Goal: Transaction & Acquisition: Purchase product/service

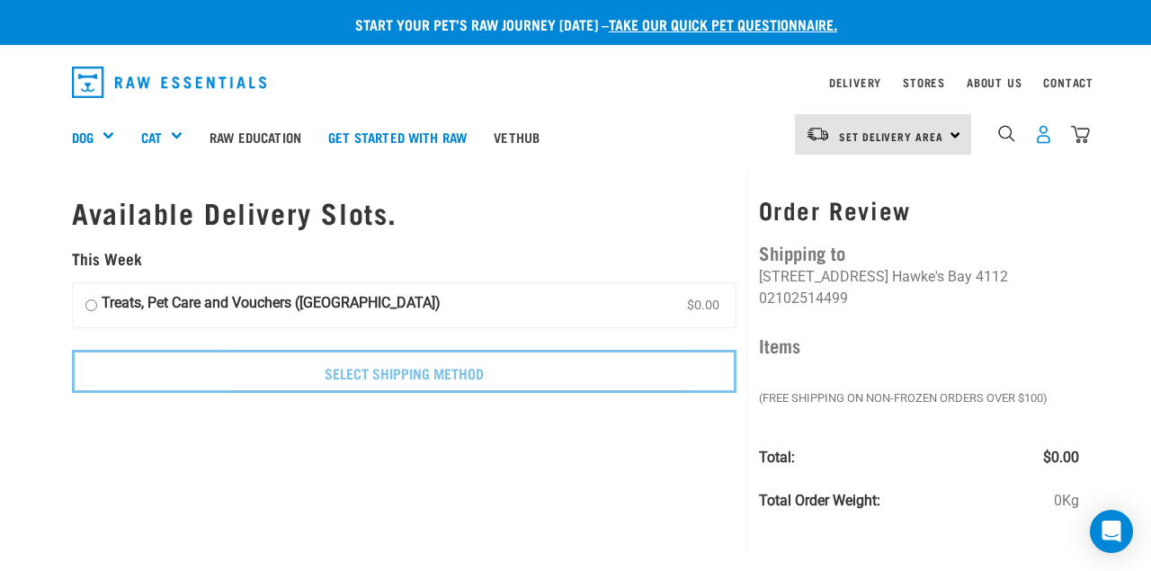
click at [1038, 132] on img "dropdown navigation" at bounding box center [1043, 134] width 19 height 19
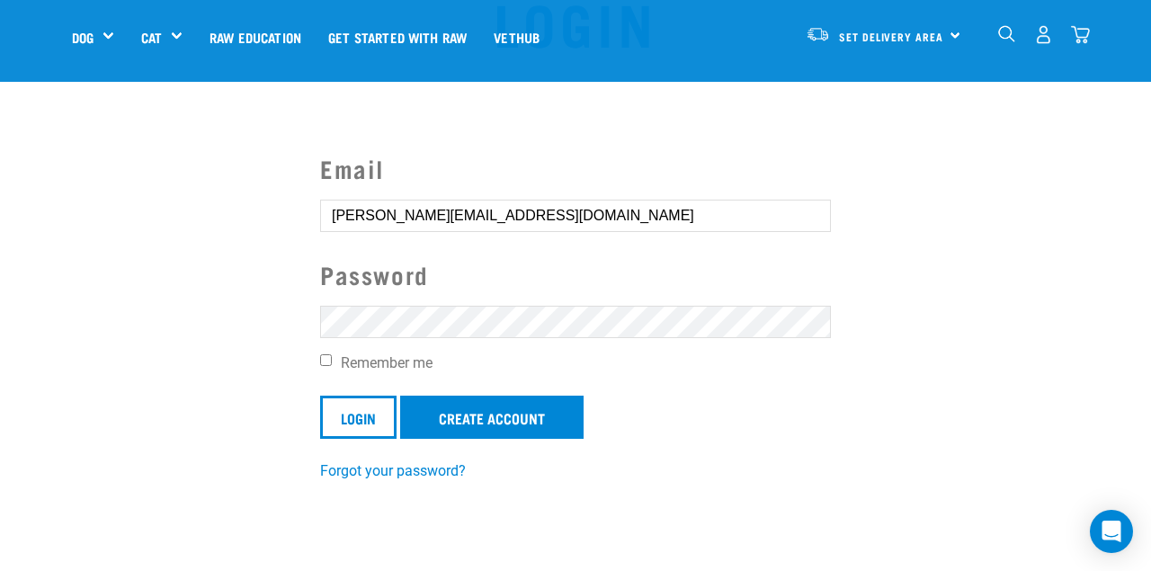
scroll to position [90, 0]
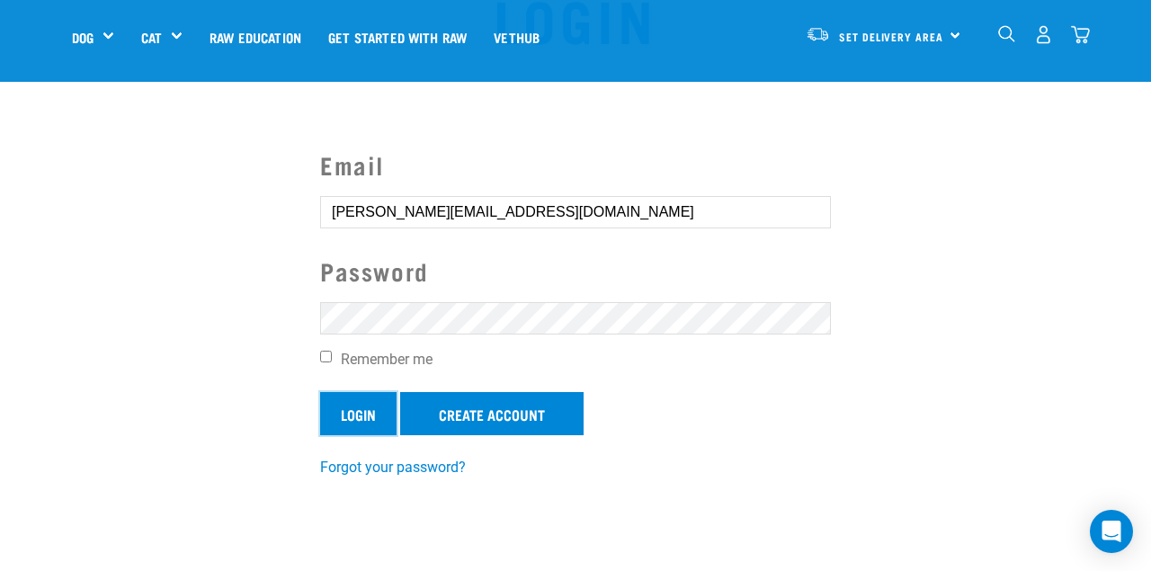
click at [386, 416] on input "Login" at bounding box center [358, 413] width 76 height 43
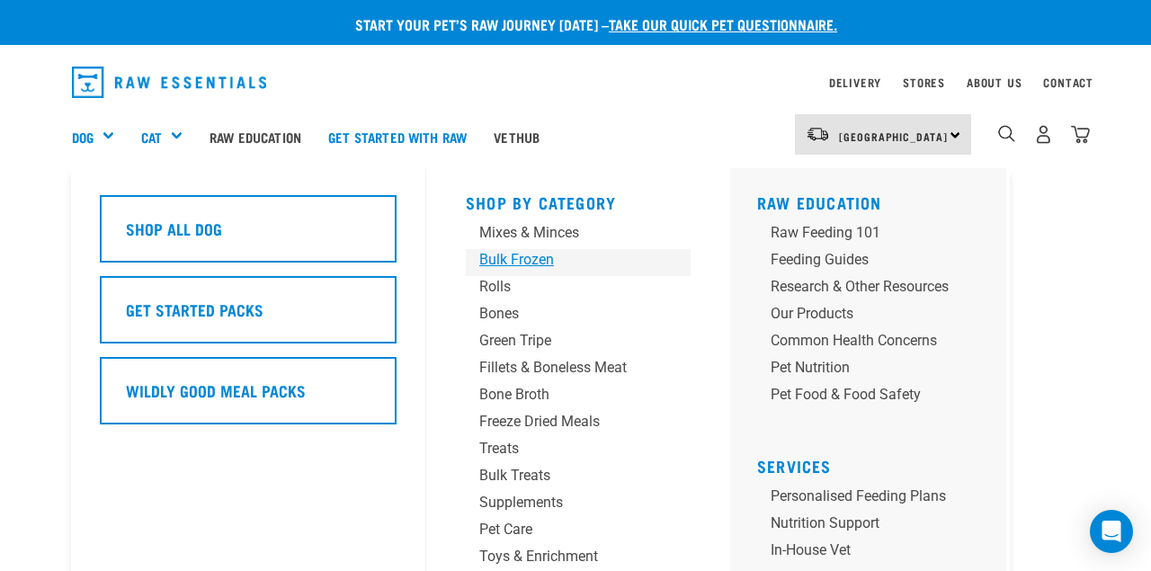
click at [535, 260] on div "Bulk Frozen" at bounding box center [563, 260] width 168 height 22
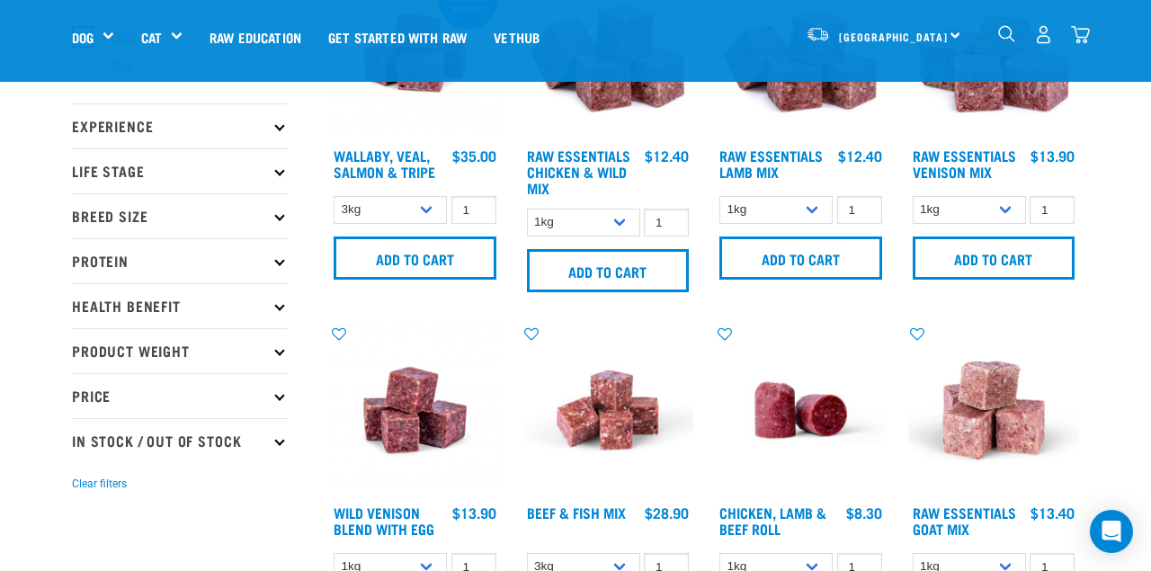
scroll to position [163, 0]
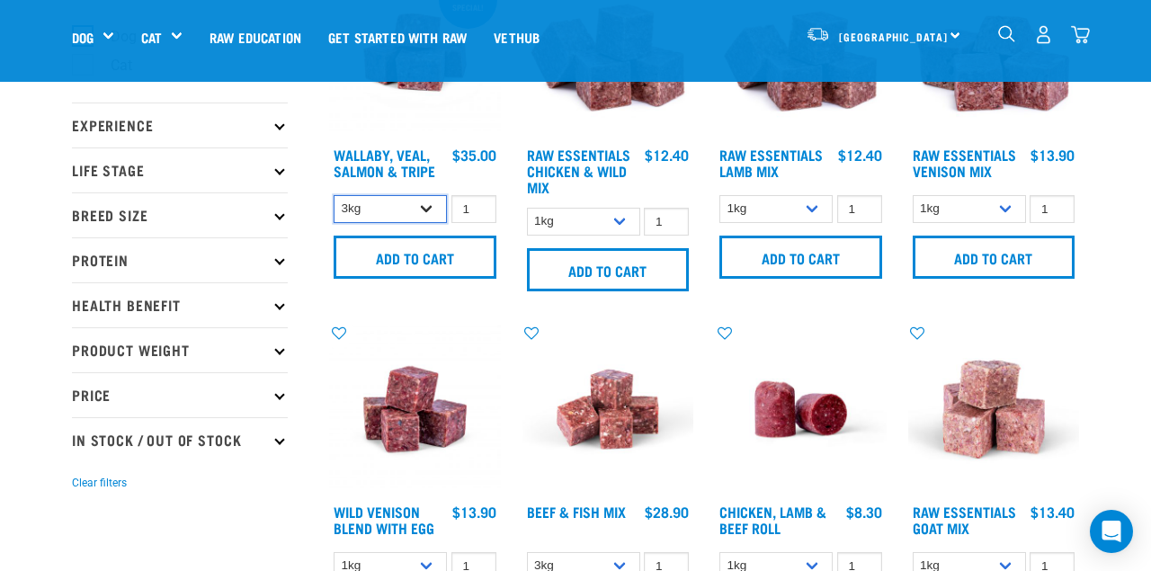
click at [432, 210] on select "3kg 1kg Bulk (18kg)" at bounding box center [389, 209] width 113 height 28
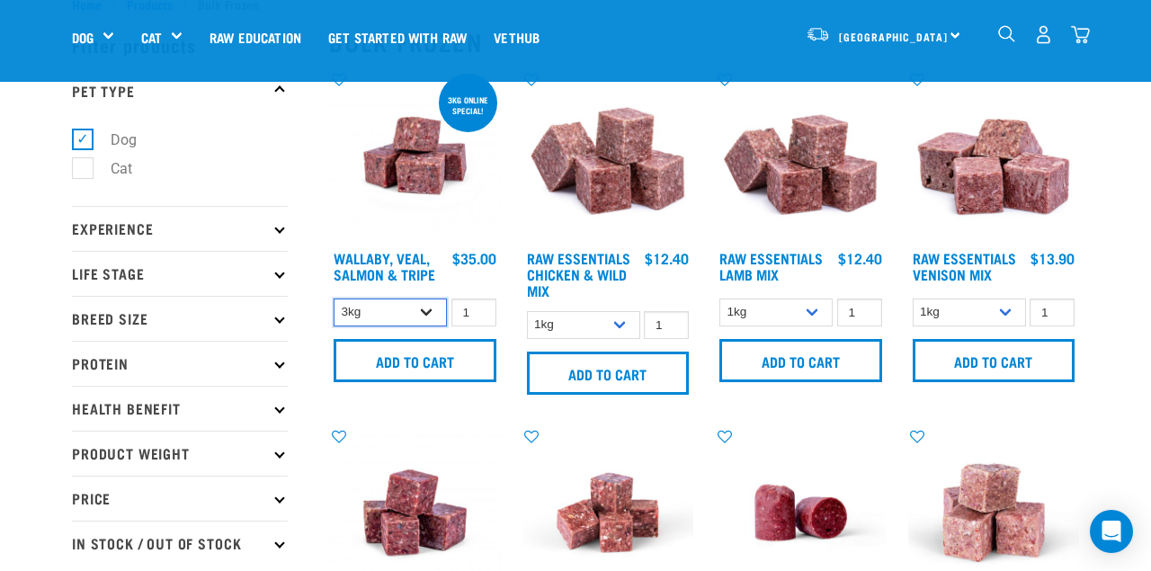
scroll to position [121, 0]
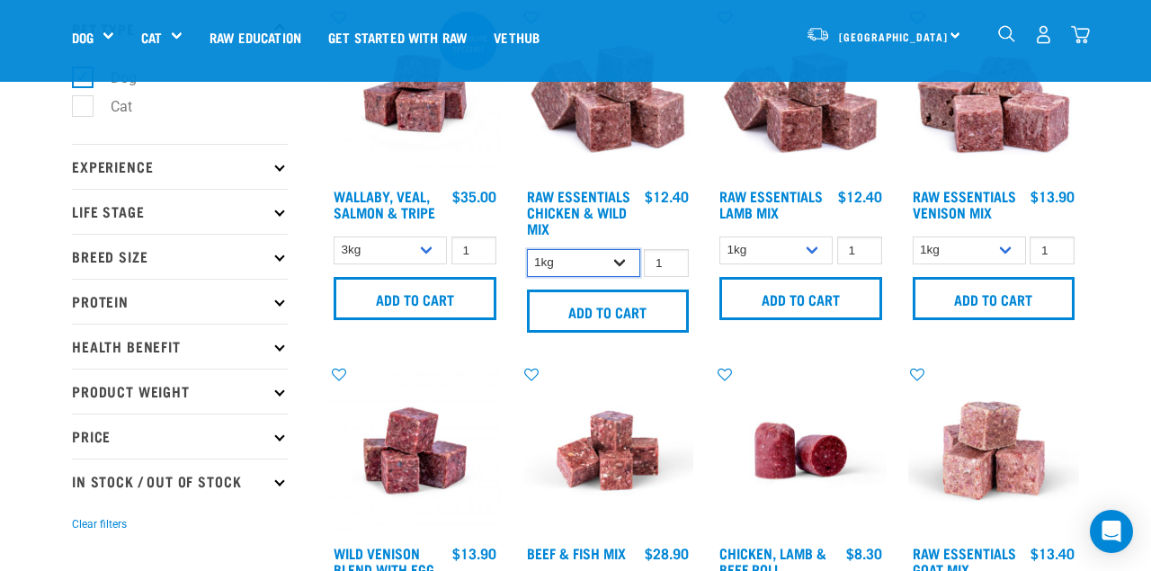
click at [576, 257] on select "1kg 3kg Bulk (10kg)" at bounding box center [583, 263] width 113 height 28
click at [364, 246] on select "3kg 1kg Bulk (18kg)" at bounding box center [389, 250] width 113 height 28
select select "34492"
click at [333, 236] on select "3kg 1kg Bulk (18kg)" at bounding box center [389, 250] width 113 height 28
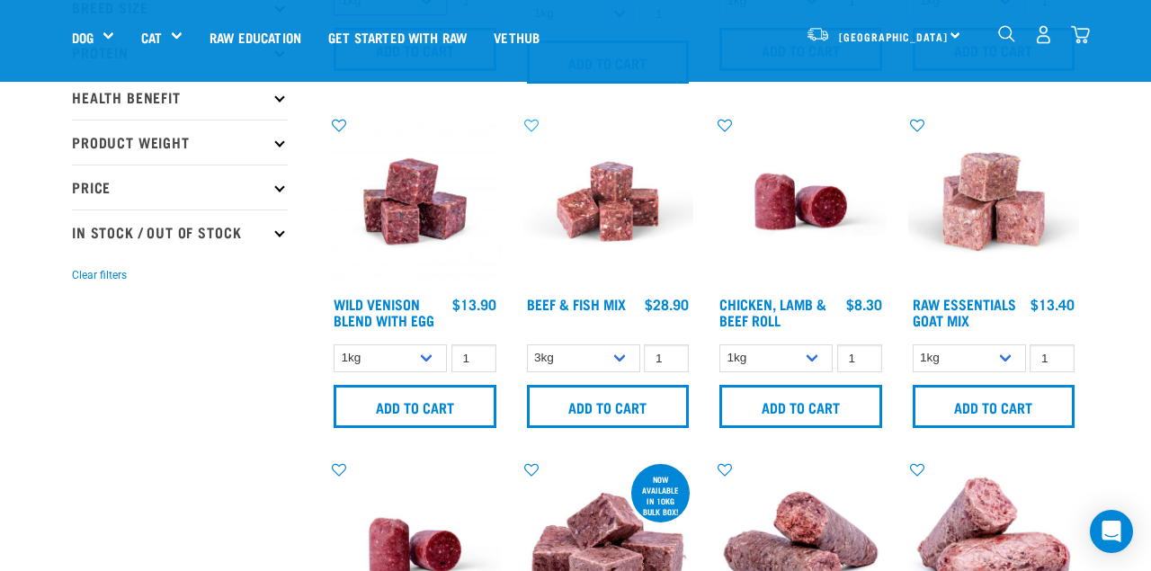
scroll to position [372, 0]
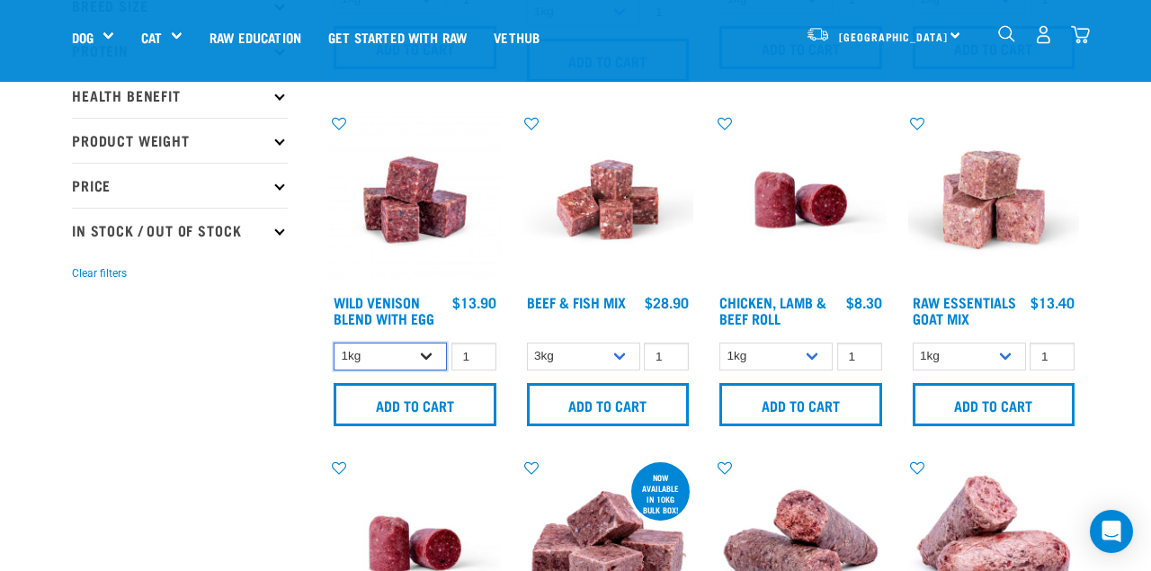
click at [417, 354] on select "1kg 3kg Bulk (10kg)" at bounding box center [389, 356] width 113 height 28
click at [570, 352] on select "3kg Bulk (10kg)" at bounding box center [583, 356] width 113 height 28
click at [783, 355] on select "1kg Bulk (10kg)" at bounding box center [775, 356] width 113 height 28
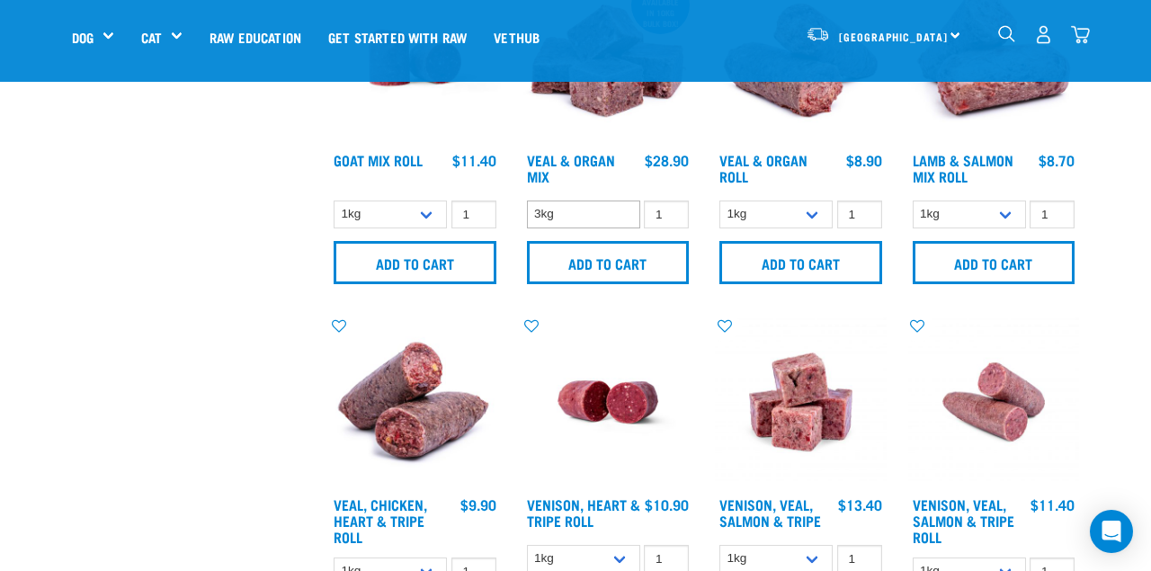
scroll to position [998, 0]
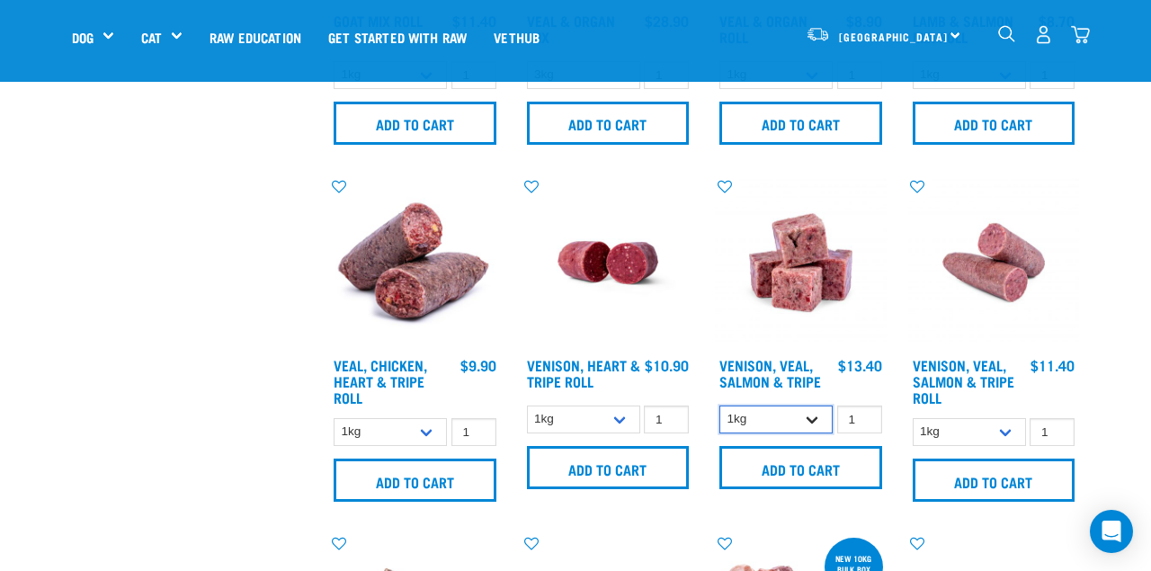
click at [815, 412] on select "1kg 3kg" at bounding box center [775, 419] width 113 height 28
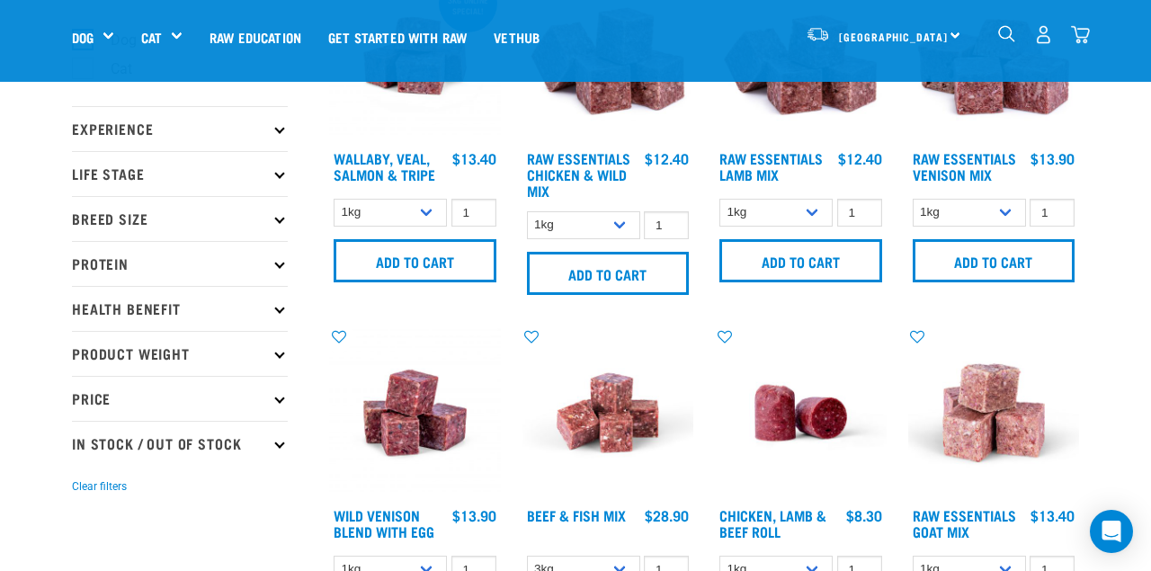
scroll to position [175, 0]
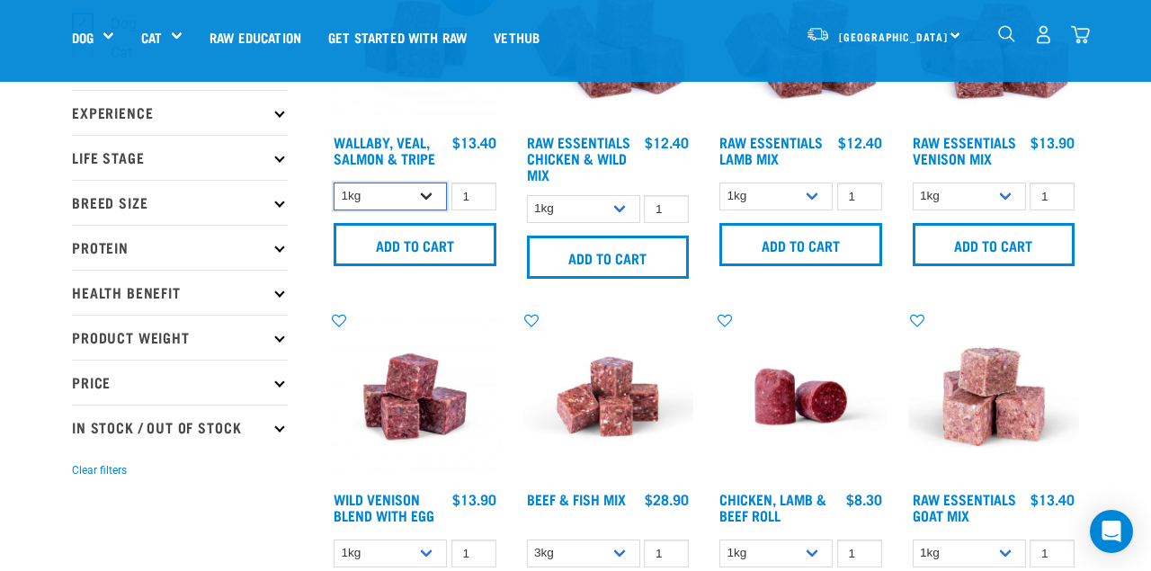
click at [429, 200] on select "3kg 1kg Bulk (18kg)" at bounding box center [389, 196] width 113 height 28
click at [627, 210] on select "1kg 3kg Bulk (10kg)" at bounding box center [583, 209] width 113 height 28
select select "14881"
click at [527, 195] on select "1kg 3kg Bulk (10kg)" at bounding box center [583, 209] width 113 height 28
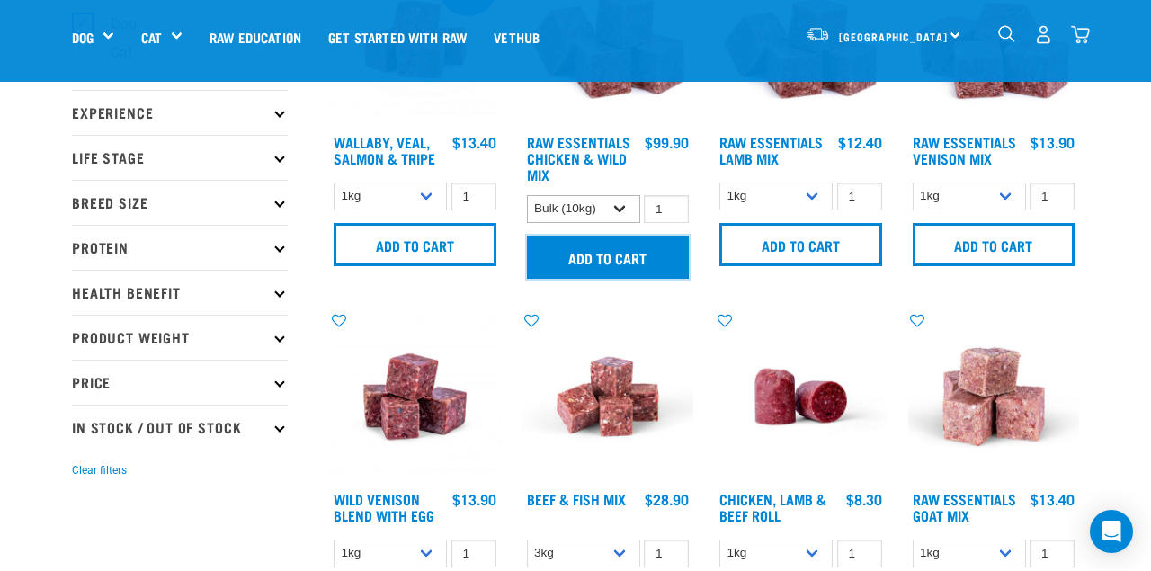
click at [611, 254] on input "Add to cart" at bounding box center [608, 257] width 163 height 43
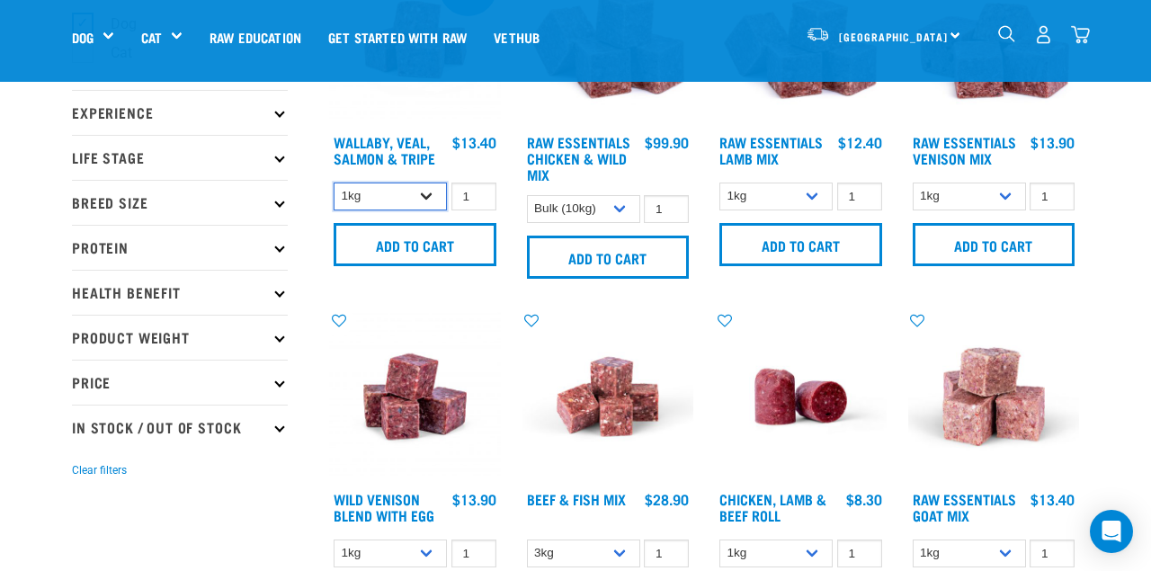
click at [422, 193] on select "3kg 1kg Bulk (18kg)" at bounding box center [389, 196] width 113 height 28
click at [333, 182] on select "3kg 1kg Bulk (18kg)" at bounding box center [389, 196] width 113 height 28
click at [416, 193] on select "3kg 1kg Bulk (18kg)" at bounding box center [389, 196] width 113 height 28
select select "45457"
click at [333, 182] on select "3kg 1kg Bulk (18kg)" at bounding box center [389, 196] width 113 height 28
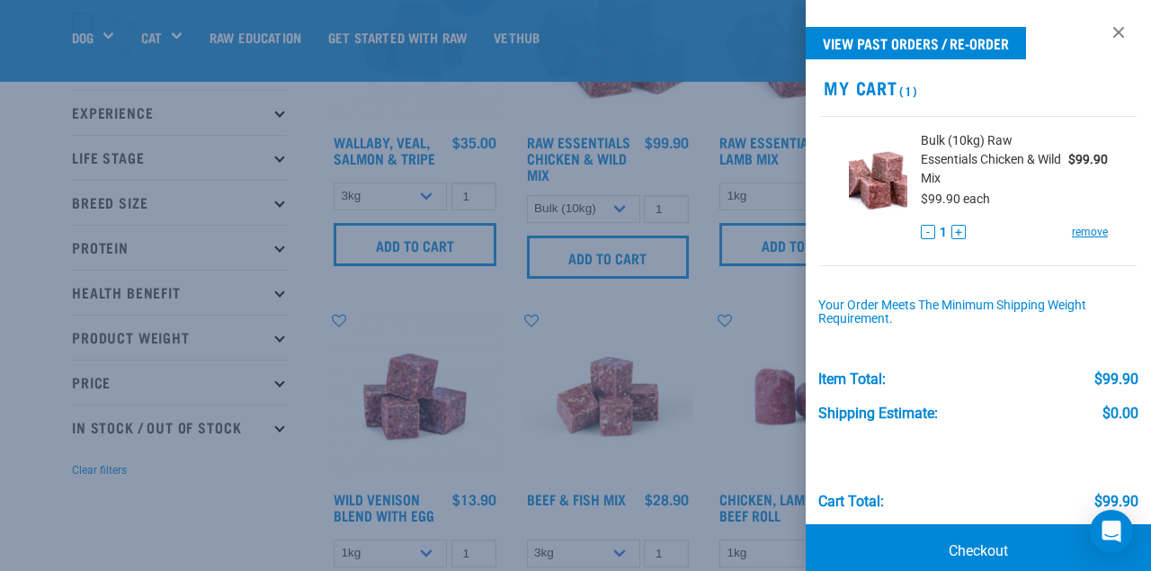
click at [461, 297] on div at bounding box center [575, 285] width 1151 height 571
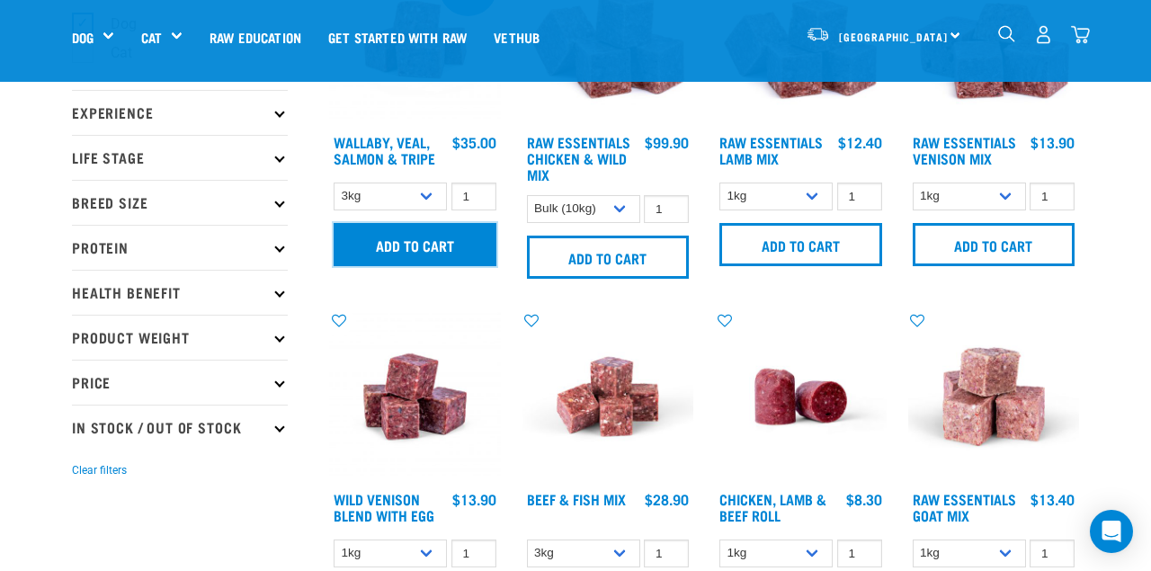
click at [447, 236] on input "Add to cart" at bounding box center [414, 244] width 163 height 43
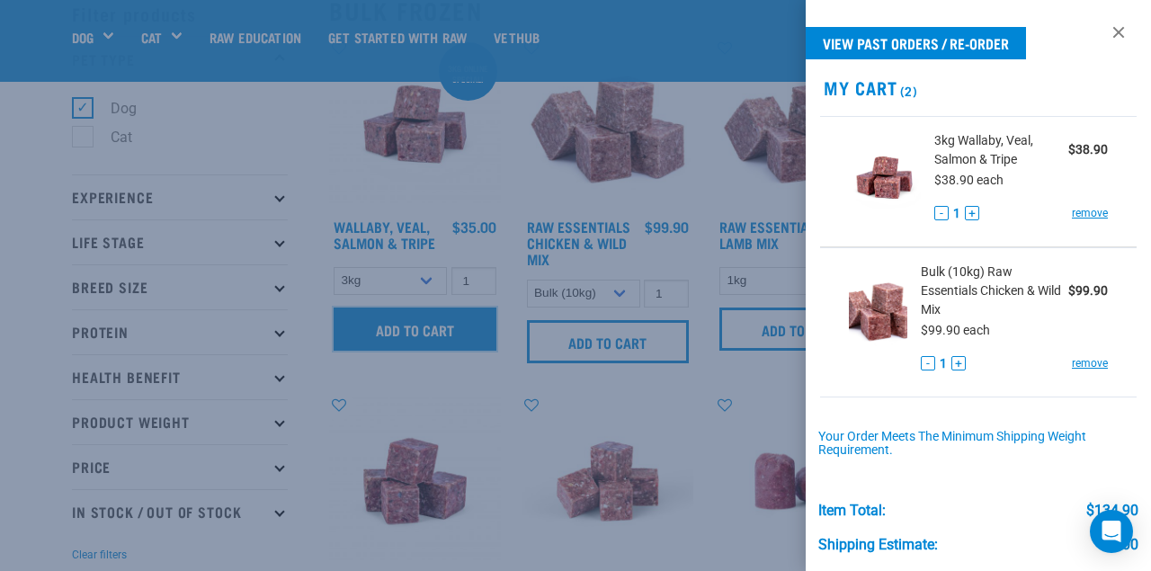
scroll to position [0, 0]
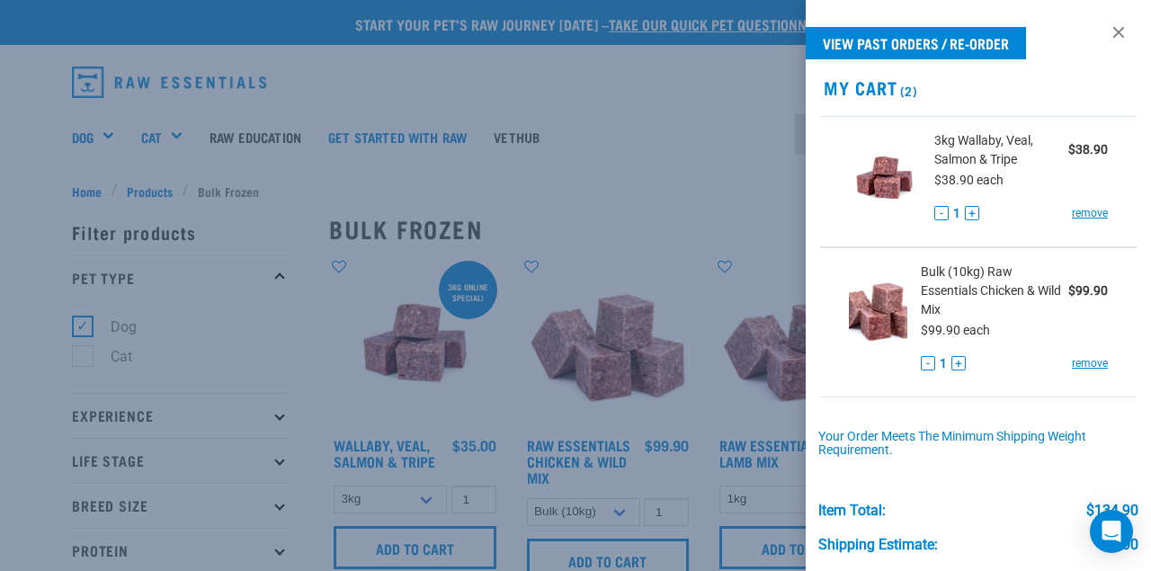
click at [98, 143] on div at bounding box center [575, 285] width 1151 height 571
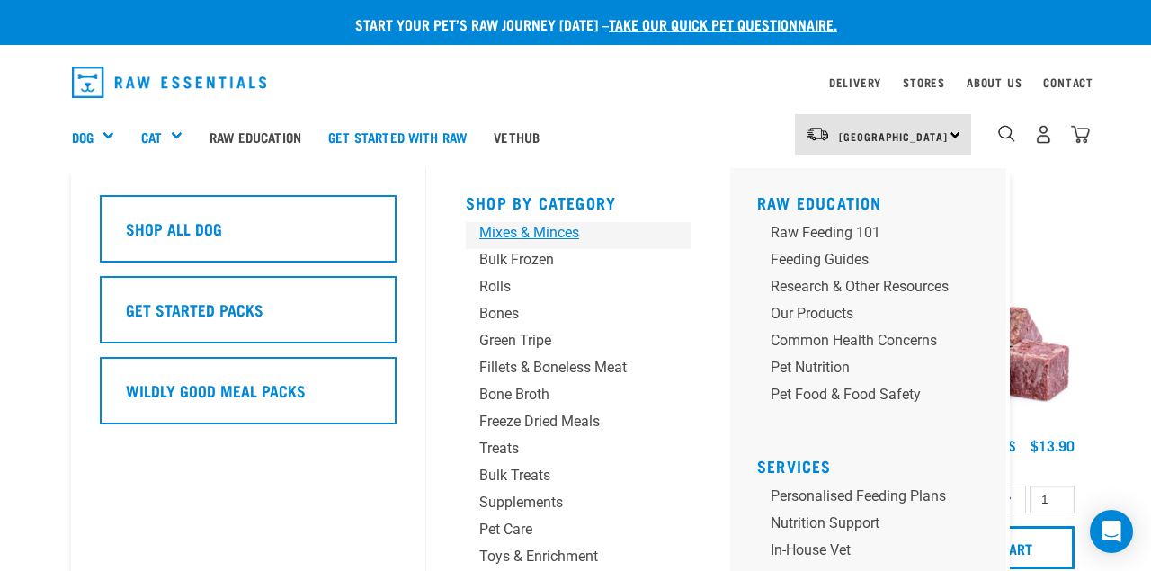
click at [535, 236] on div "Mixes & Minces" at bounding box center [563, 233] width 168 height 22
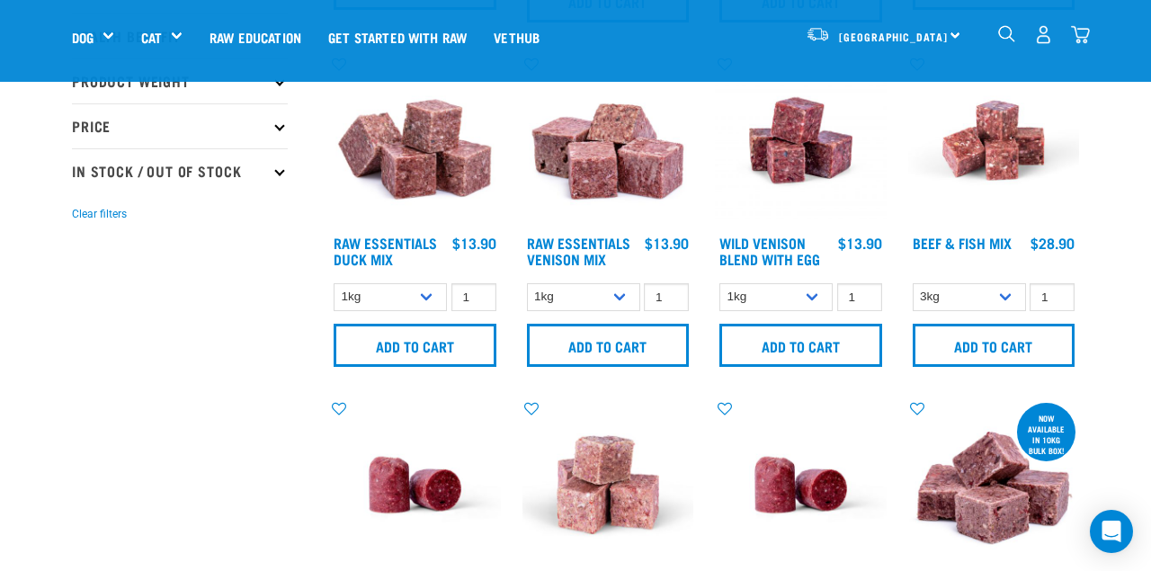
scroll to position [432, 0]
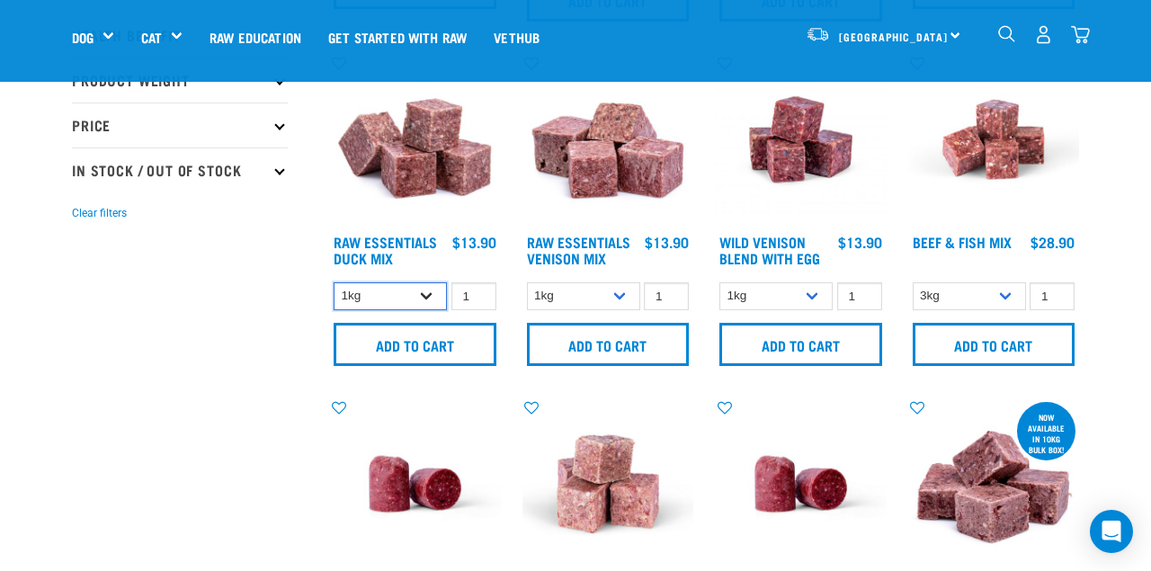
click at [407, 289] on select "1kg 3kg" at bounding box center [389, 296] width 113 height 28
select select "442098"
click at [333, 282] on select "1kg 3kg" at bounding box center [389, 296] width 113 height 28
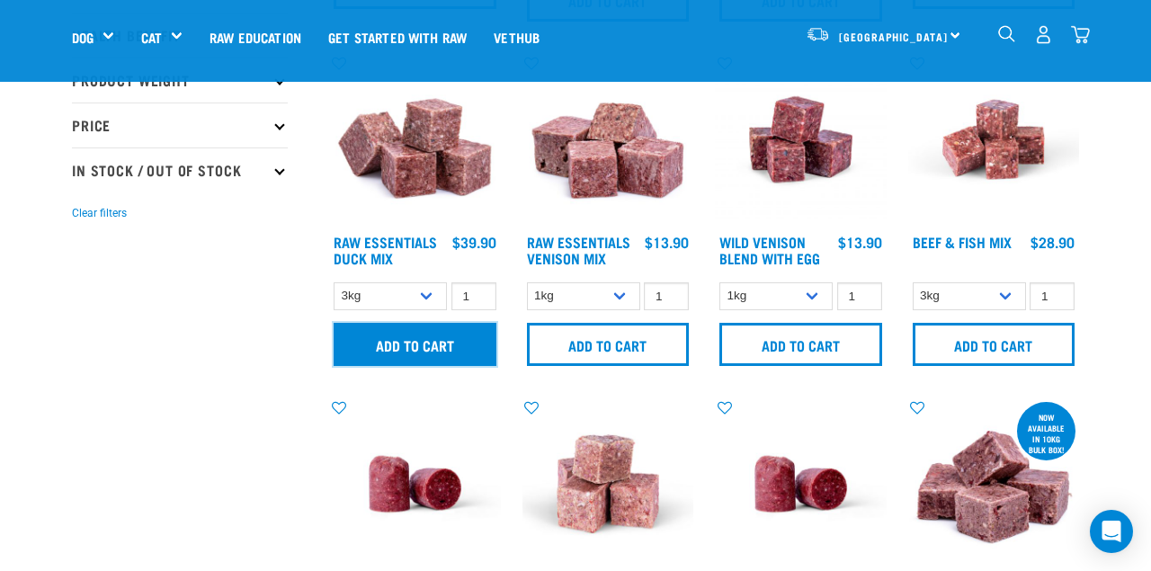
click at [388, 357] on input "Add to cart" at bounding box center [414, 344] width 163 height 43
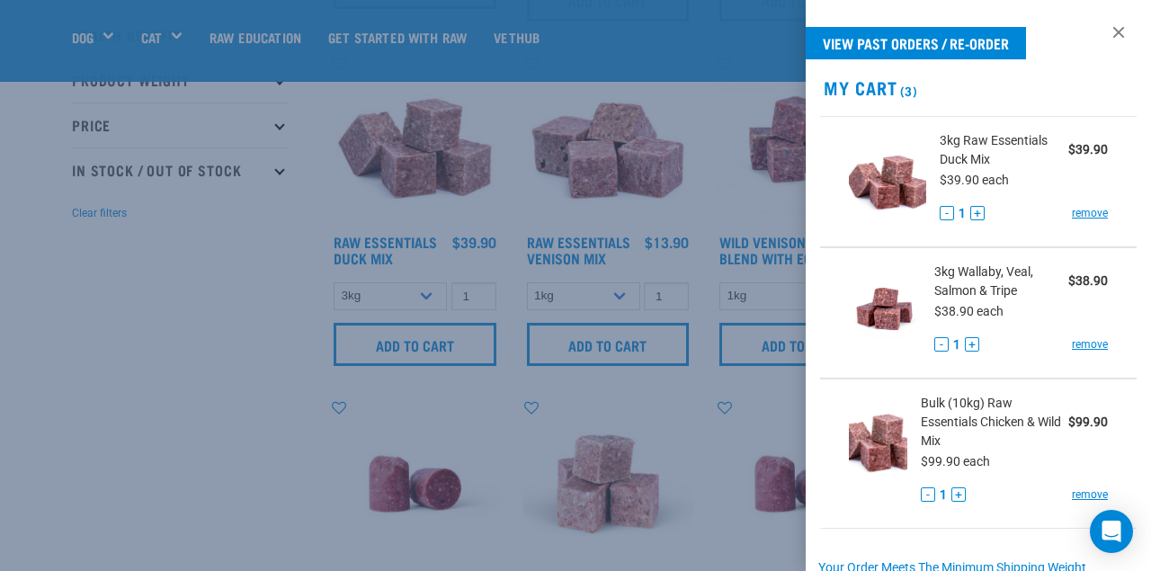
click at [236, 325] on div at bounding box center [575, 285] width 1151 height 571
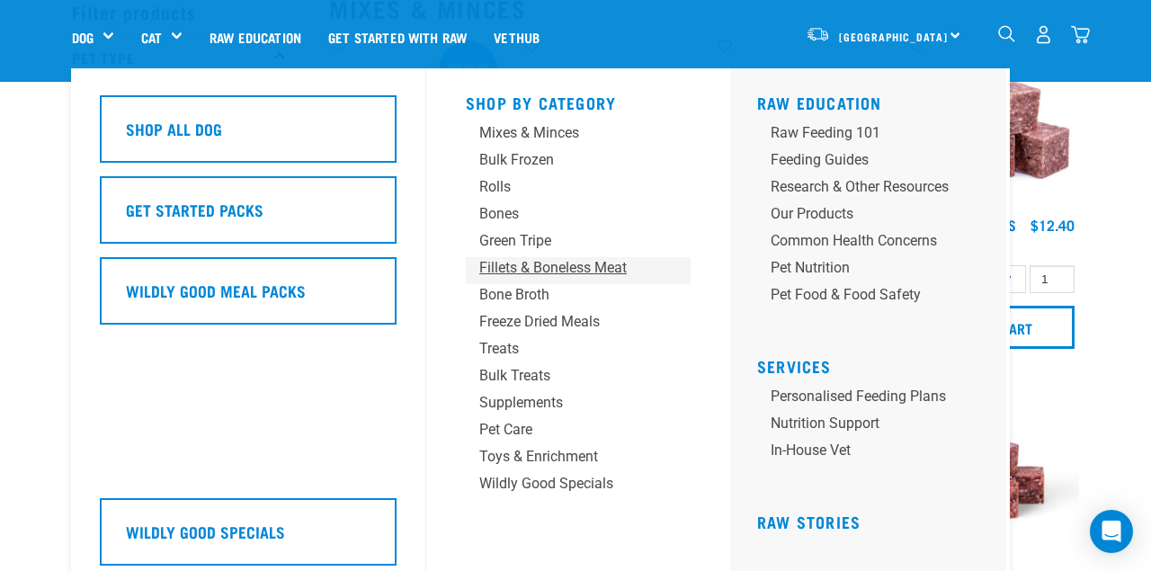
scroll to position [97, 0]
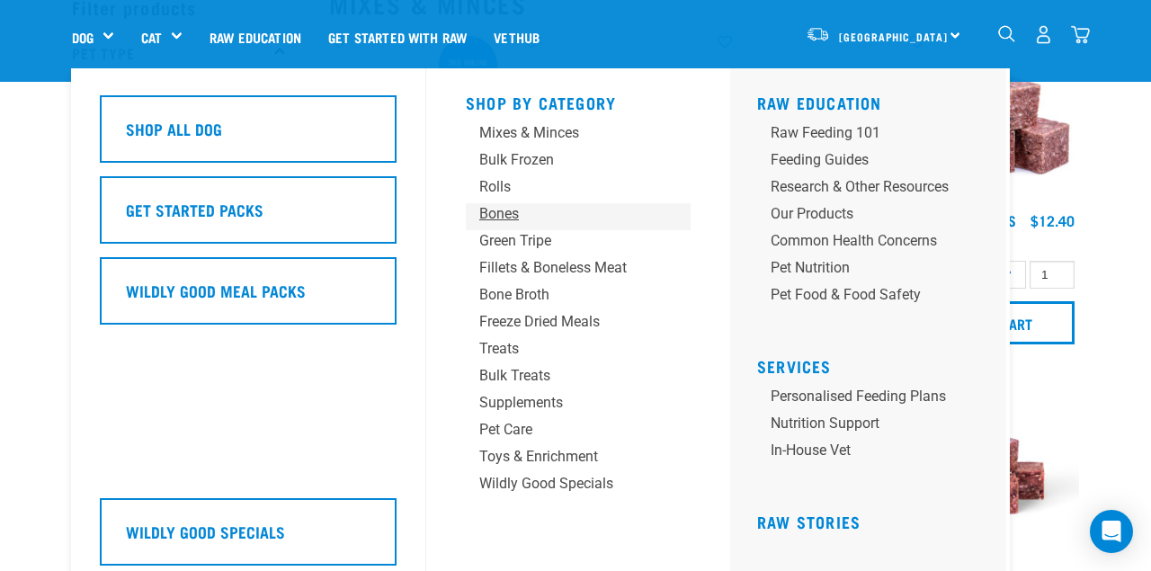
click at [512, 208] on div "Bones" at bounding box center [563, 214] width 168 height 22
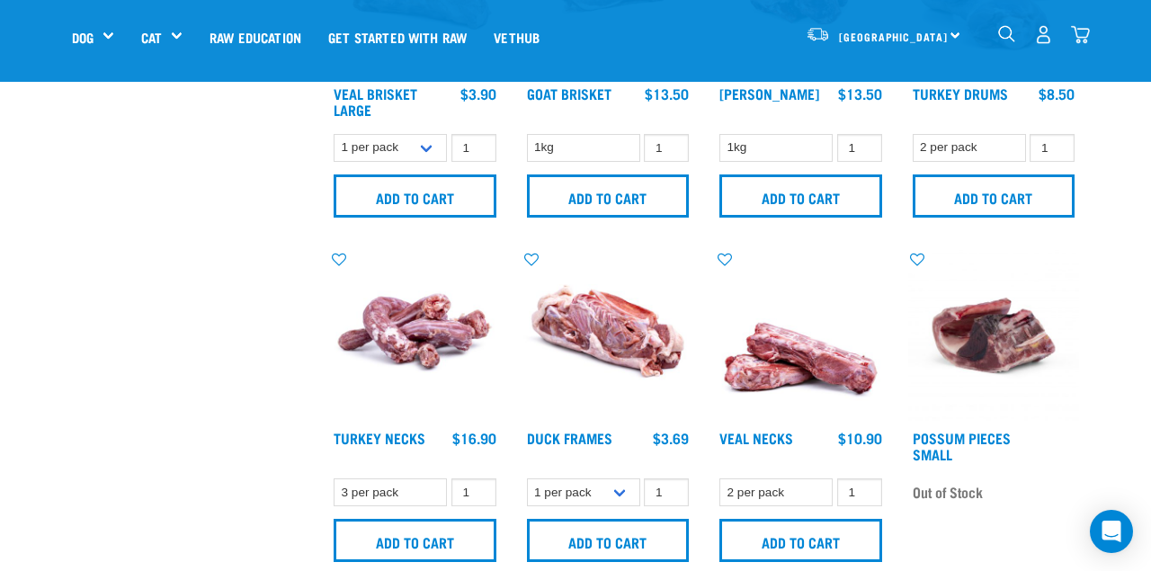
scroll to position [1055, 0]
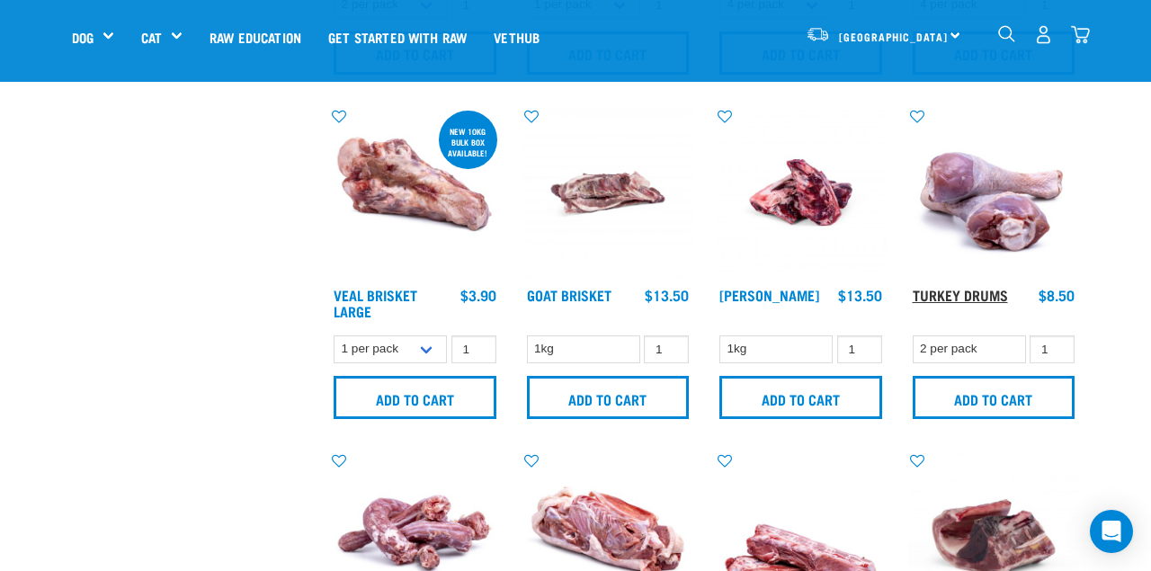
click at [972, 290] on link "Turkey Drums" at bounding box center [959, 294] width 95 height 8
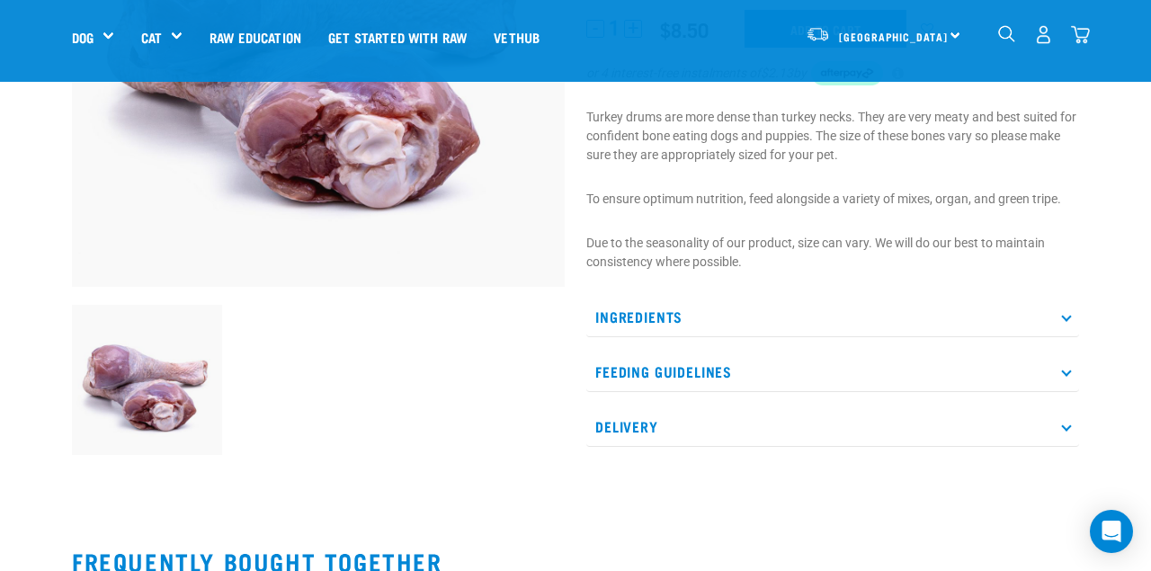
scroll to position [332, 0]
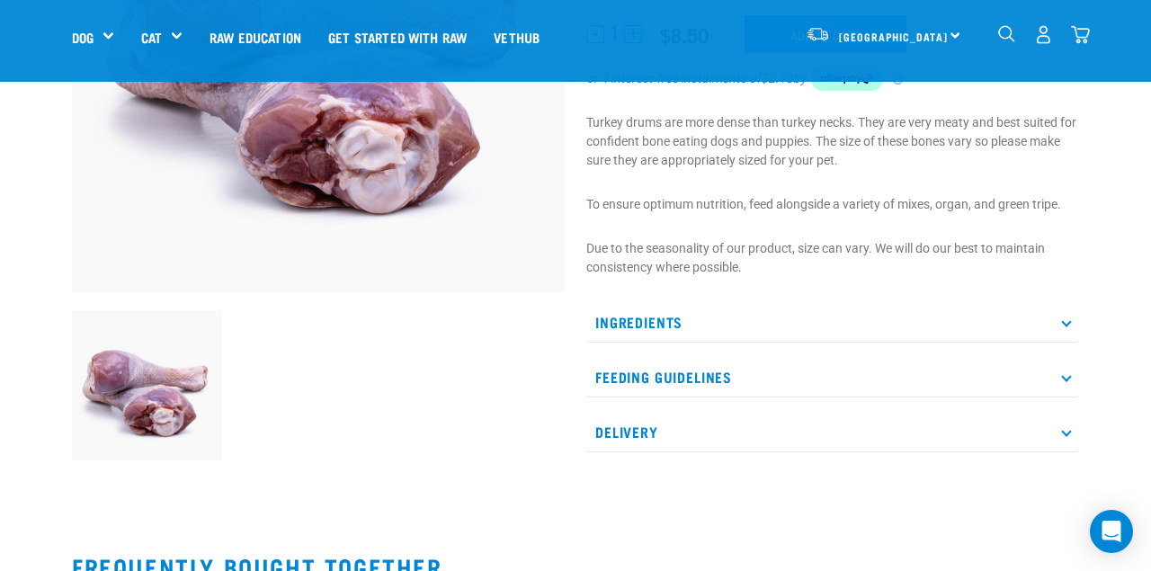
click at [956, 321] on p "Ingredients" at bounding box center [832, 322] width 493 height 40
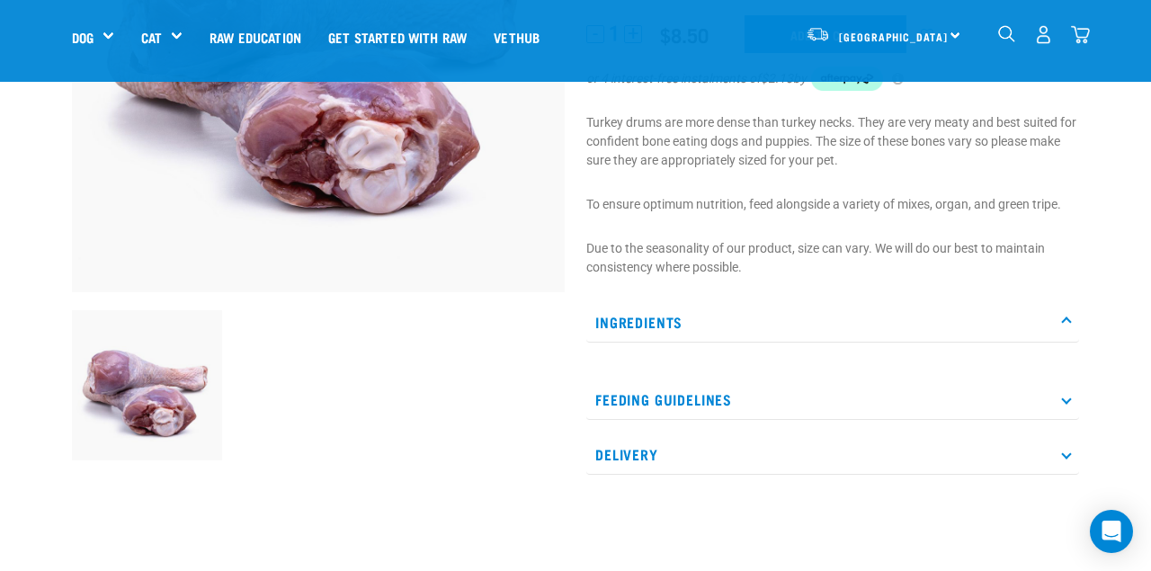
click at [952, 327] on p "Ingredients" at bounding box center [832, 322] width 493 height 40
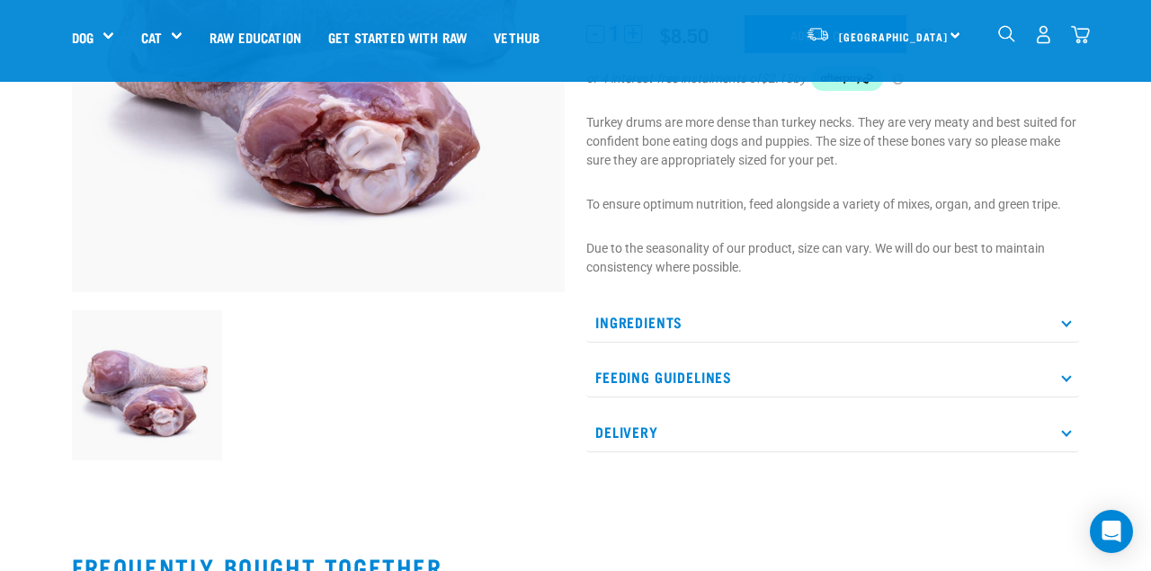
click at [938, 377] on p "Feeding Guidelines" at bounding box center [832, 377] width 493 height 40
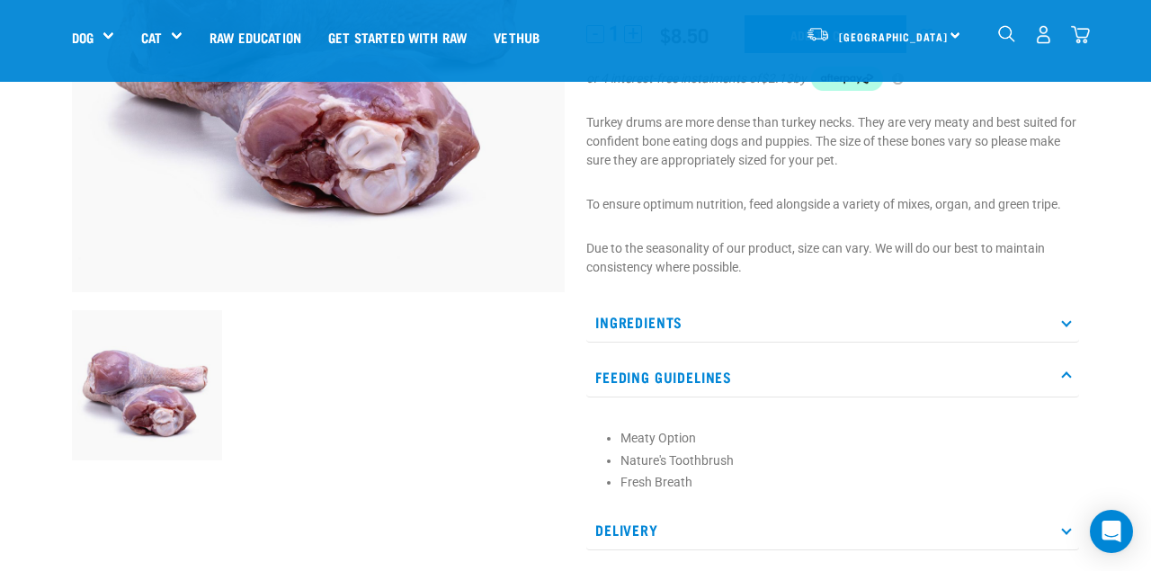
click at [938, 378] on p "Feeding Guidelines" at bounding box center [832, 377] width 493 height 40
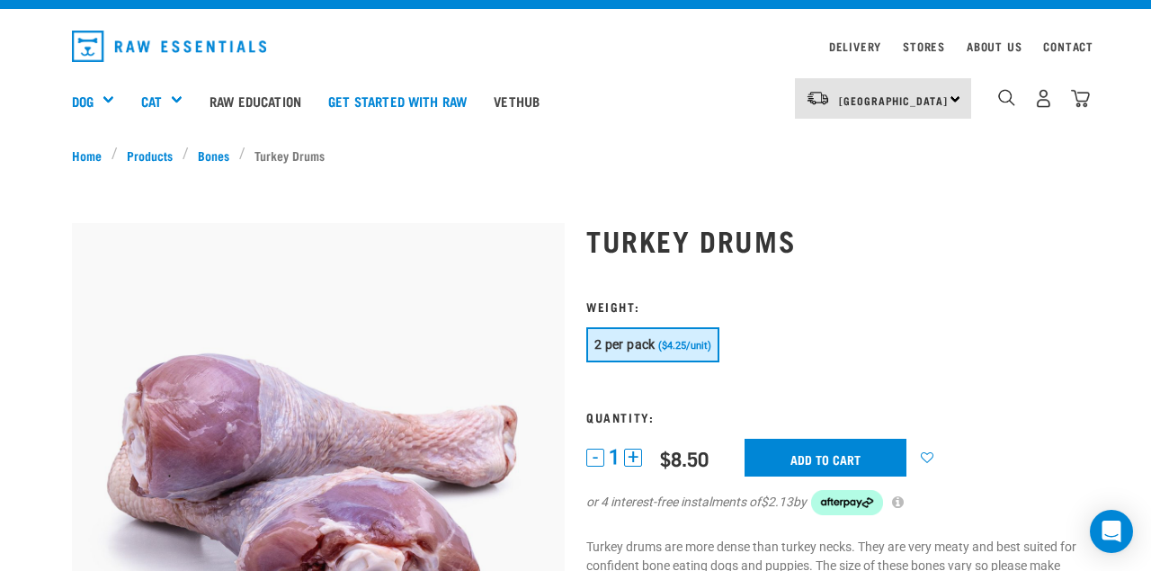
scroll to position [38, 0]
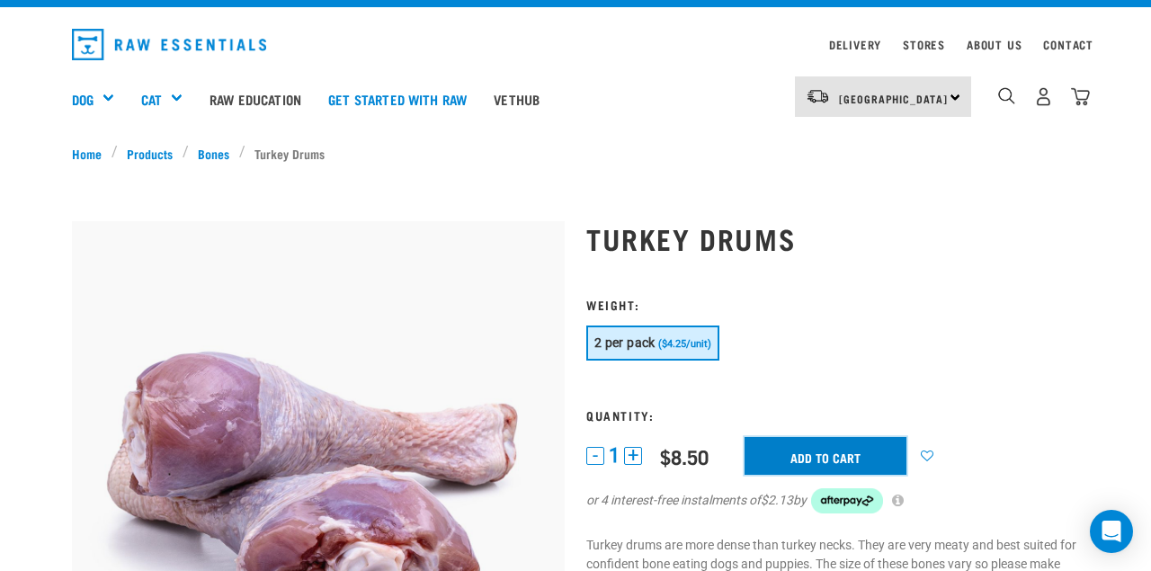
click at [865, 459] on input "Add to cart" at bounding box center [825, 456] width 162 height 38
click at [210, 154] on link "Bones" at bounding box center [214, 153] width 50 height 19
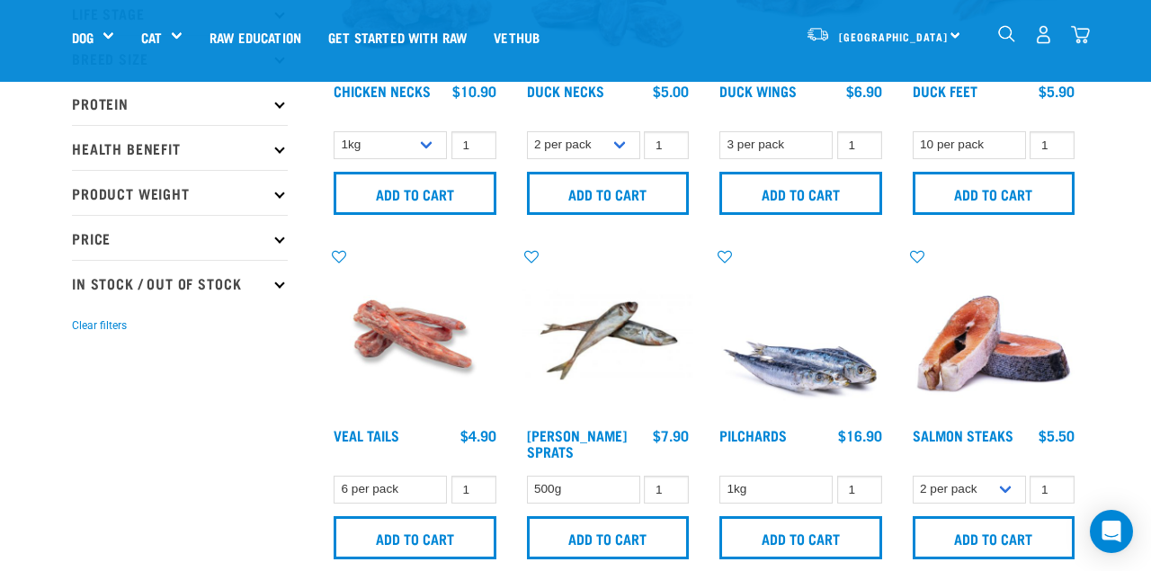
scroll to position [230, 0]
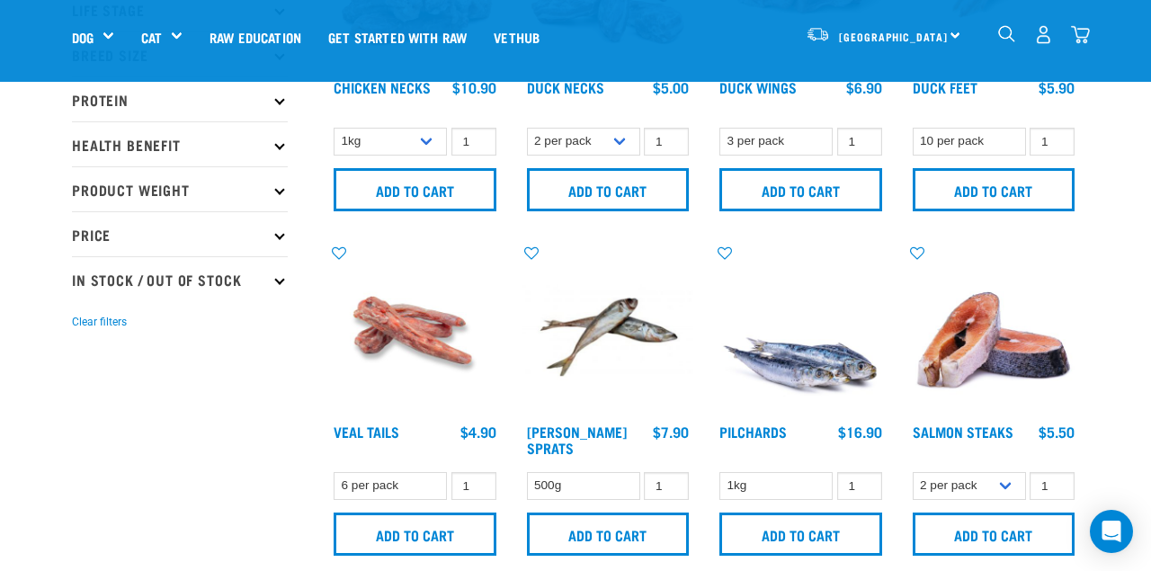
click at [373, 415] on link at bounding box center [415, 410] width 172 height 17
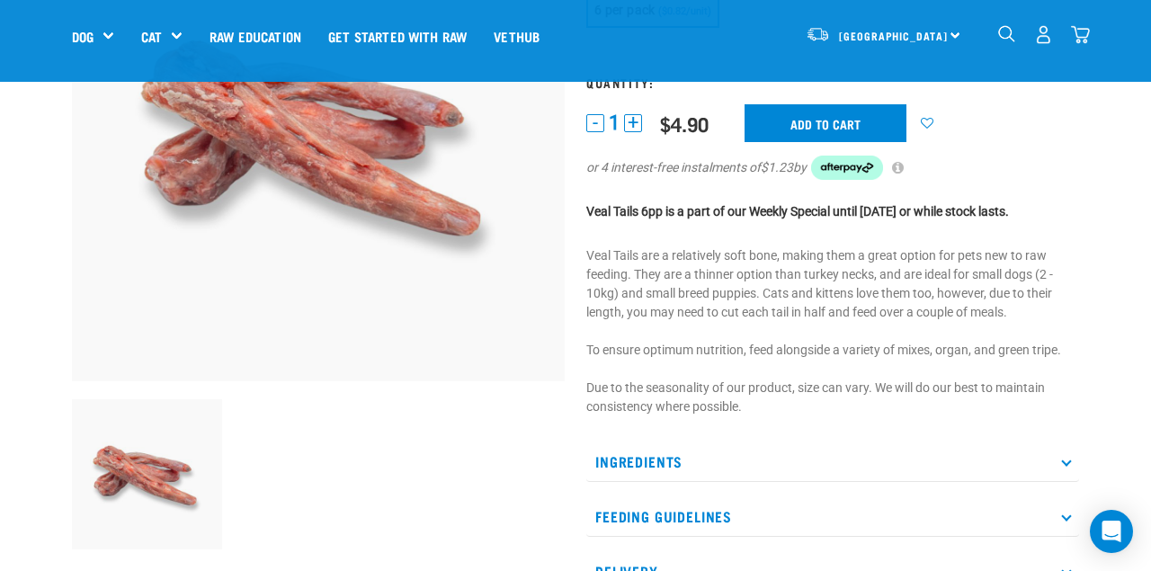
scroll to position [359, 0]
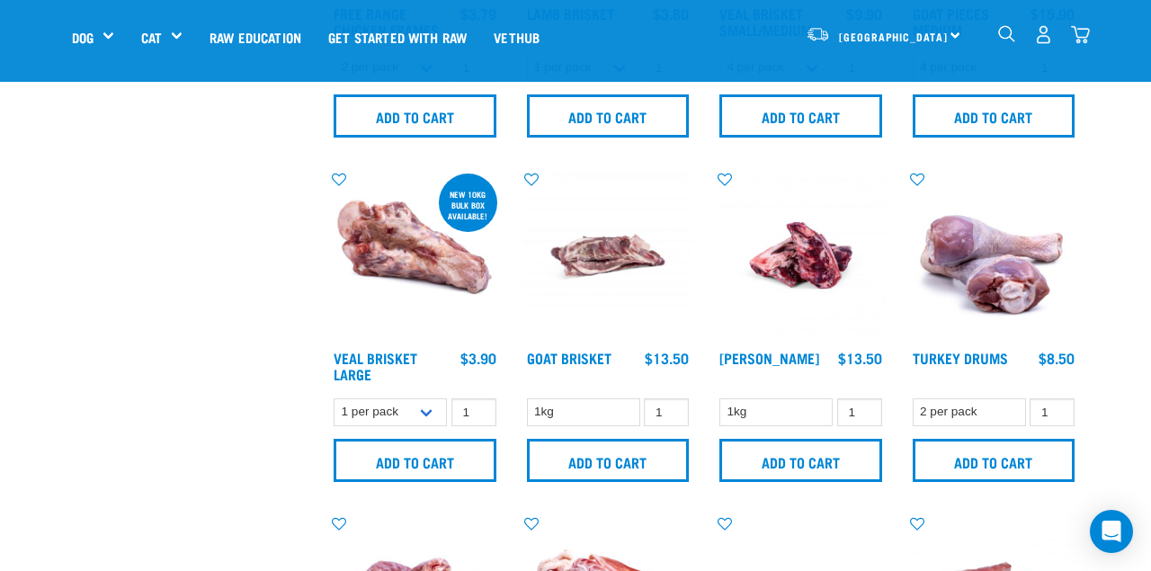
scroll to position [994, 0]
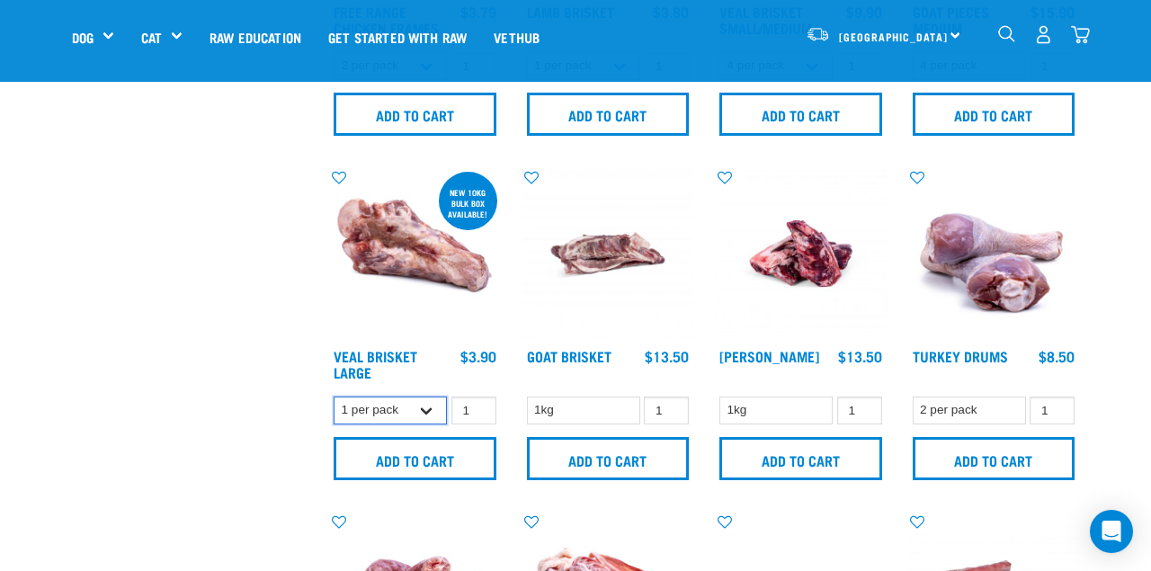
click at [428, 405] on select "1 per pack Bulk (10kg)" at bounding box center [389, 410] width 113 height 28
type input "2"
click at [481, 403] on input "2" at bounding box center [473, 410] width 45 height 28
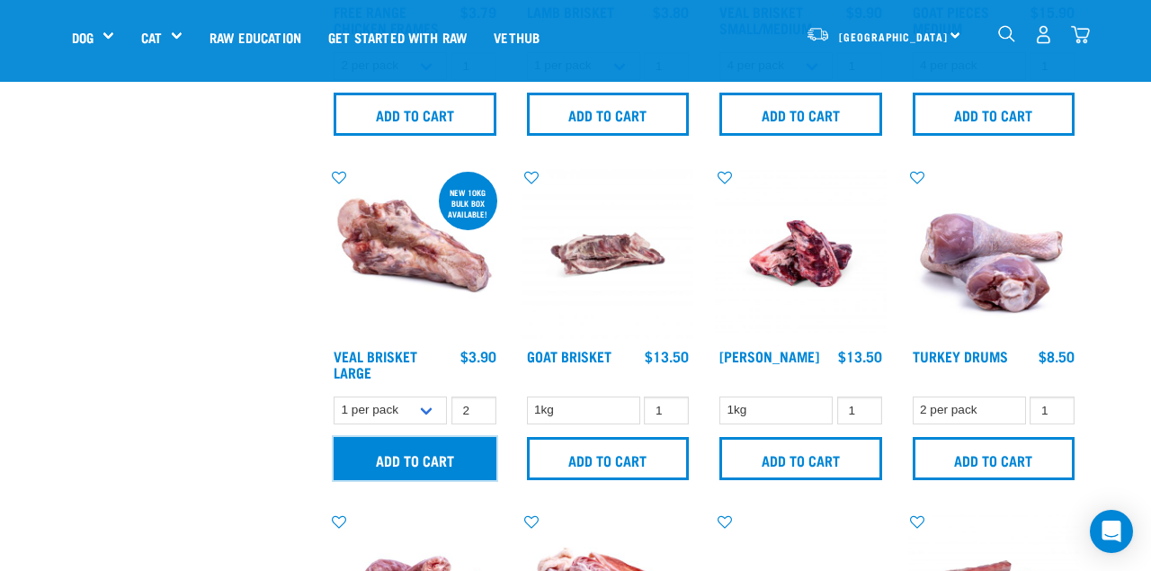
click at [441, 461] on input "Add to cart" at bounding box center [414, 458] width 163 height 43
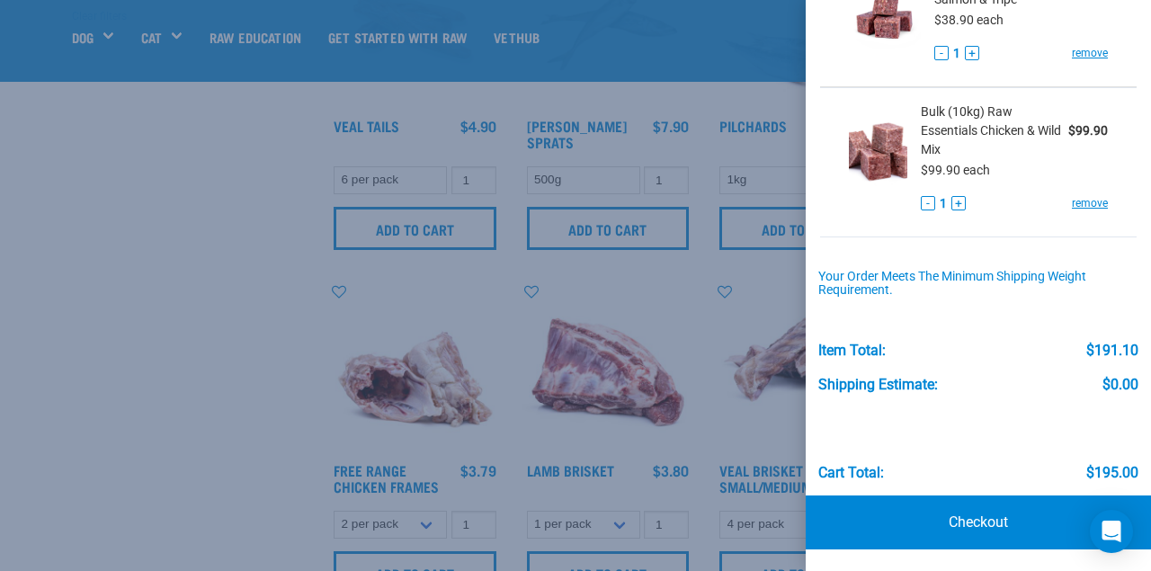
scroll to position [476, 0]
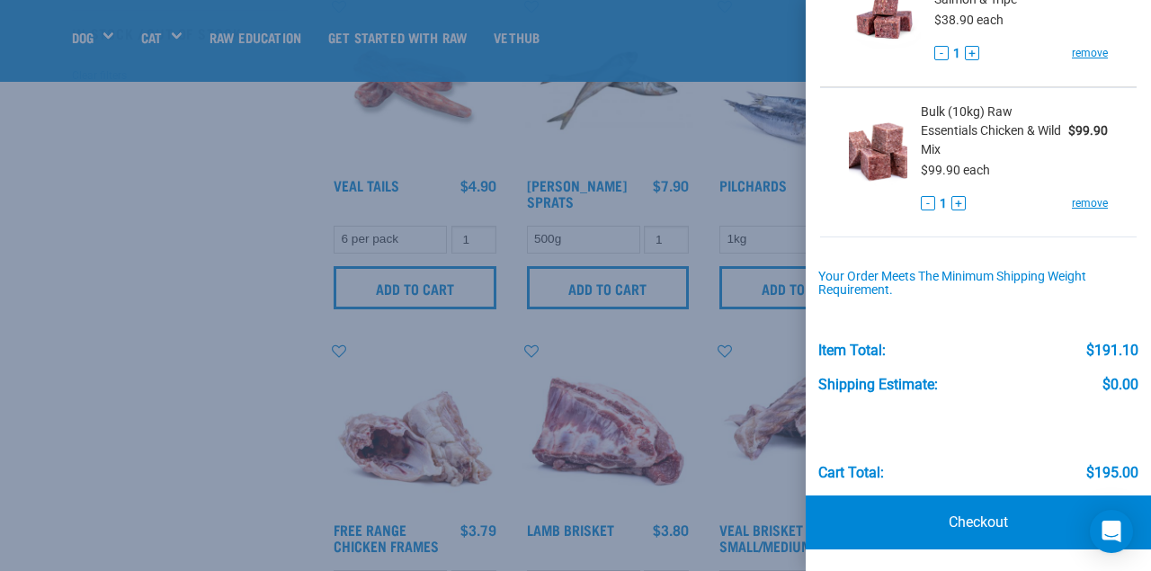
click at [294, 218] on div at bounding box center [575, 285] width 1151 height 571
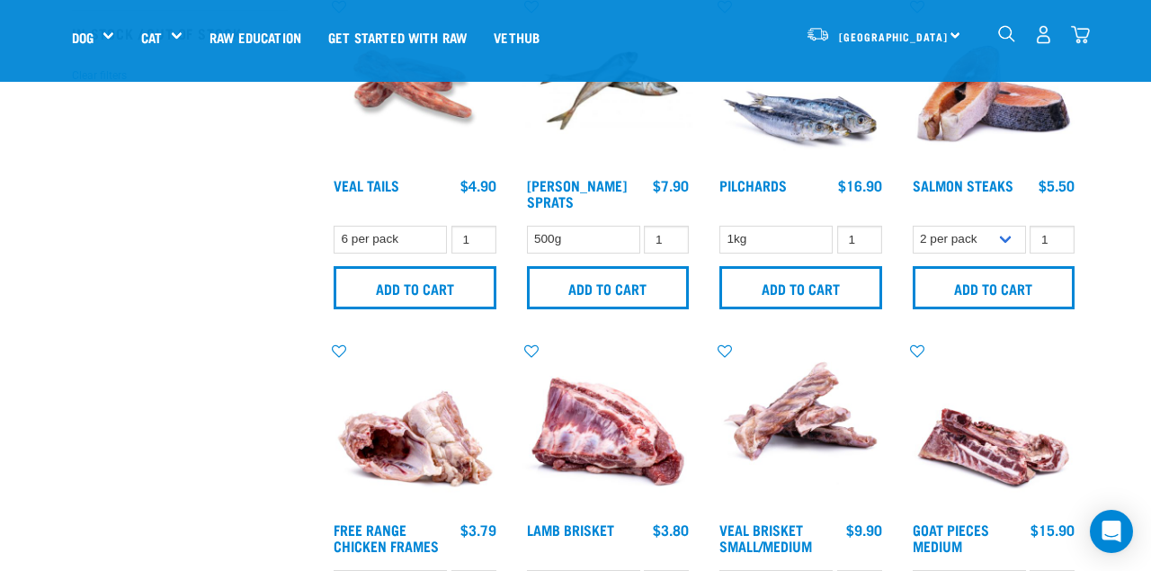
scroll to position [0, 0]
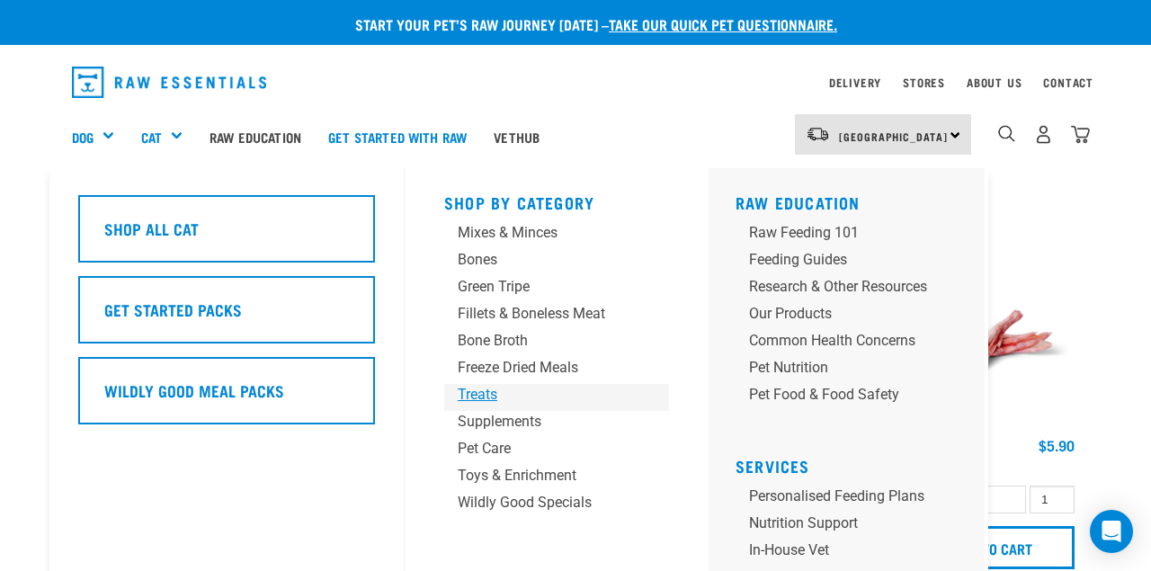
click at [484, 389] on div "Treats" at bounding box center [542, 395] width 168 height 22
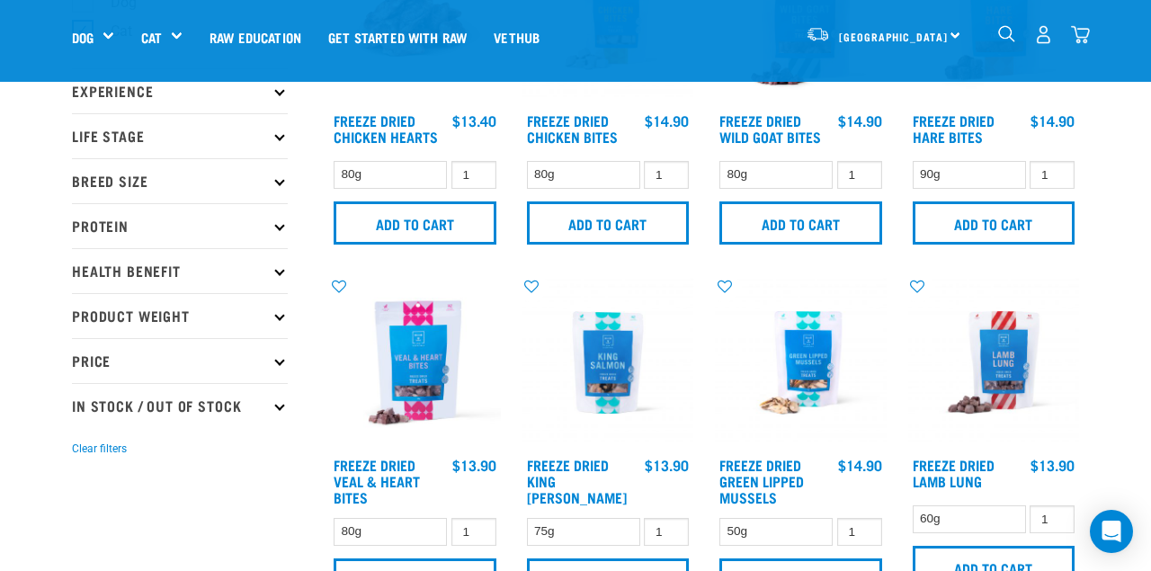
scroll to position [166, 0]
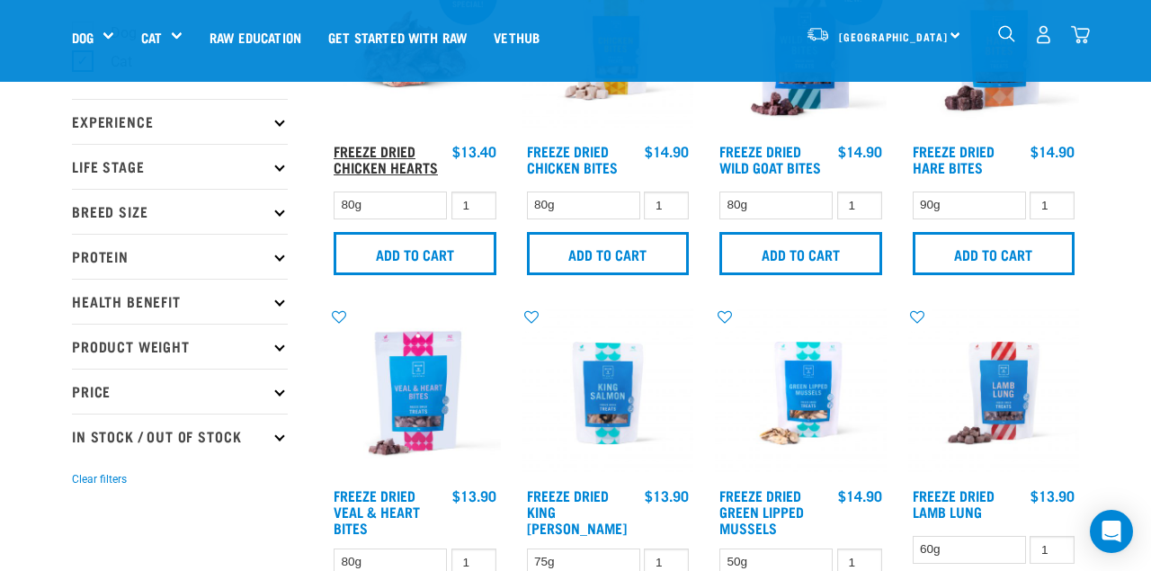
click at [352, 164] on link "Freeze Dried Chicken Hearts" at bounding box center [385, 159] width 104 height 24
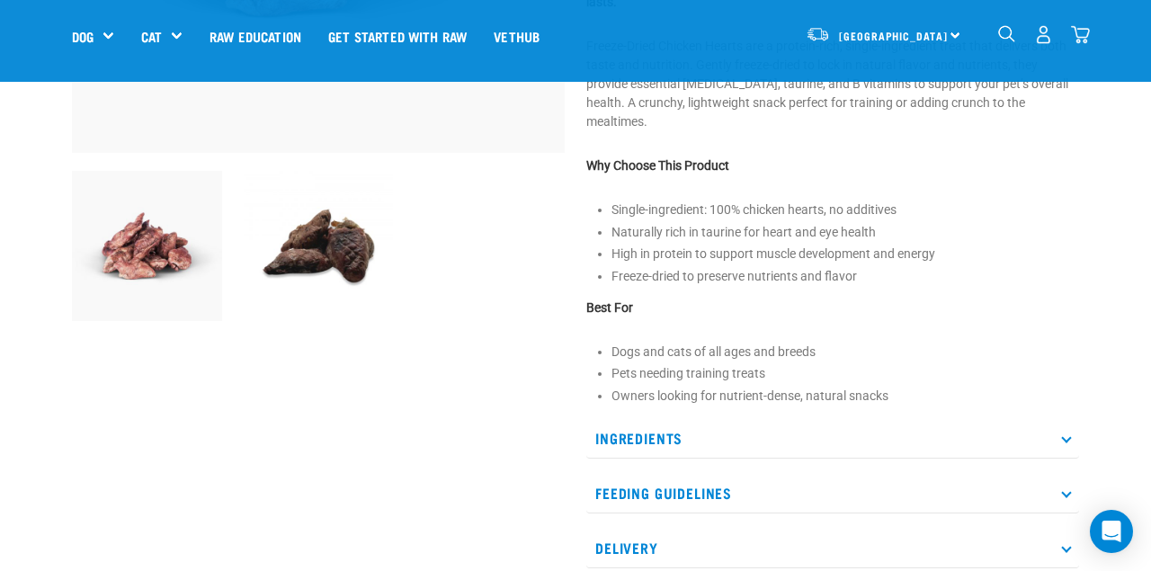
scroll to position [476, 0]
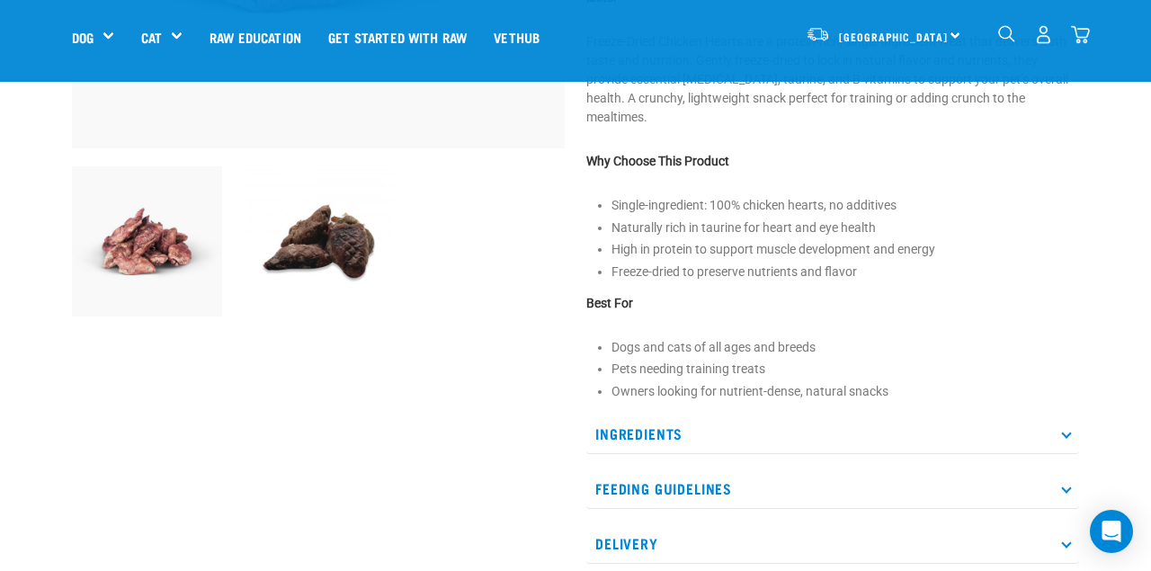
click at [985, 443] on p "Ingredients" at bounding box center [832, 433] width 493 height 40
click at [979, 481] on p "Feeding Guidelines" at bounding box center [832, 488] width 493 height 40
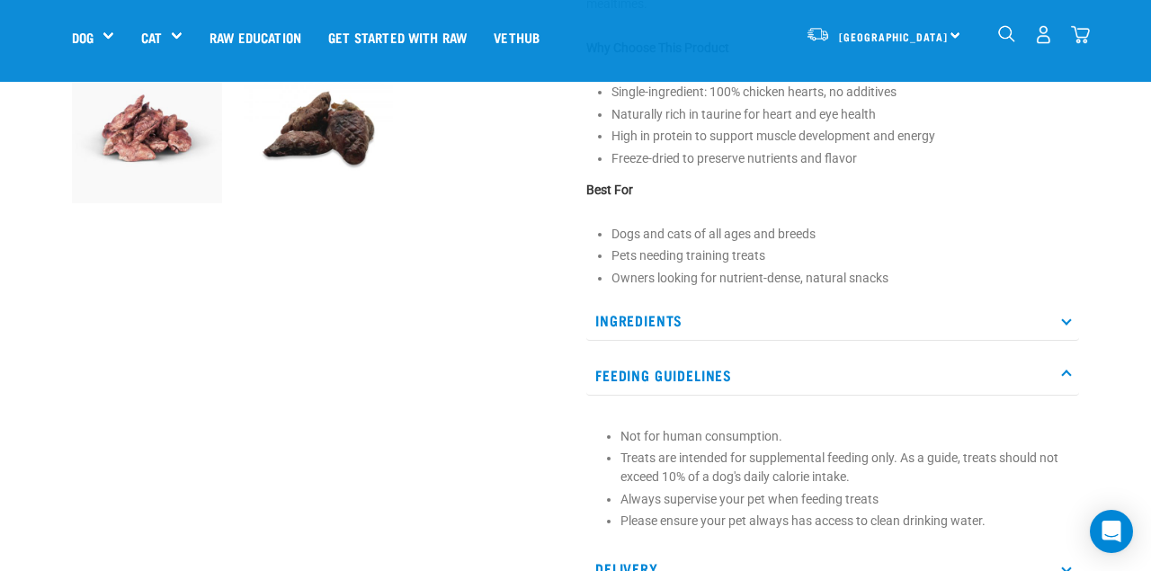
scroll to position [590, 0]
click at [943, 378] on p "Feeding Guidelines" at bounding box center [832, 374] width 493 height 40
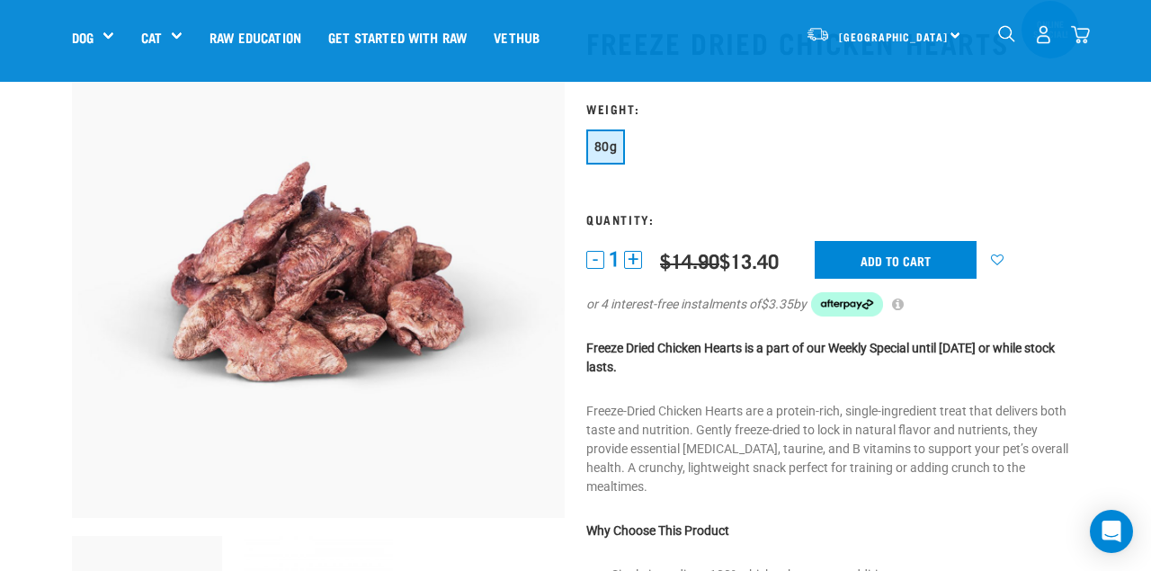
scroll to position [110, 0]
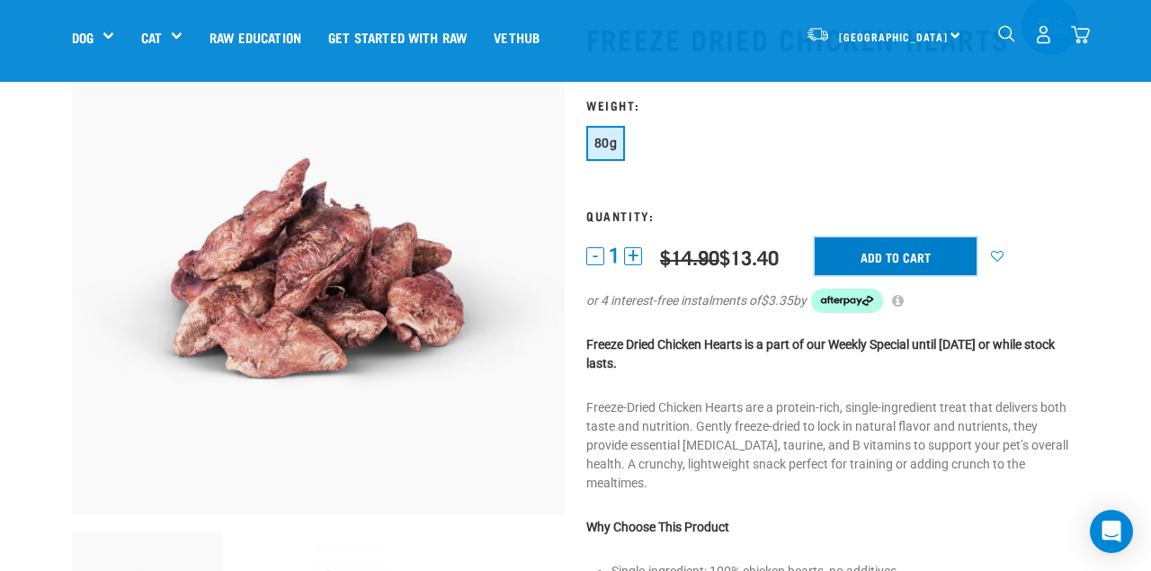
click at [911, 268] on input "Add to cart" at bounding box center [895, 256] width 162 height 38
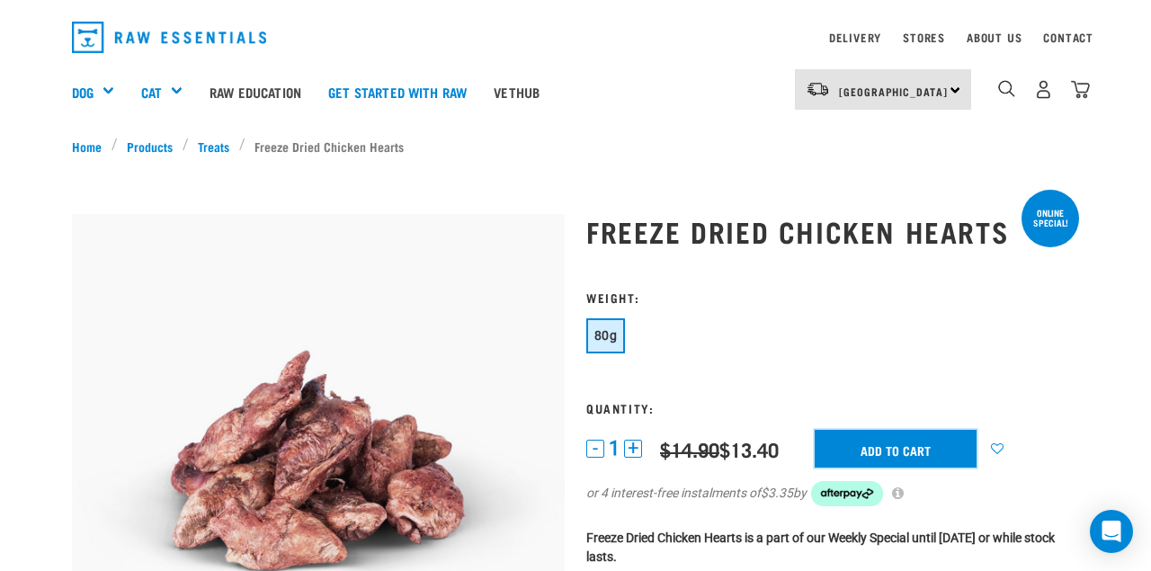
scroll to position [0, 0]
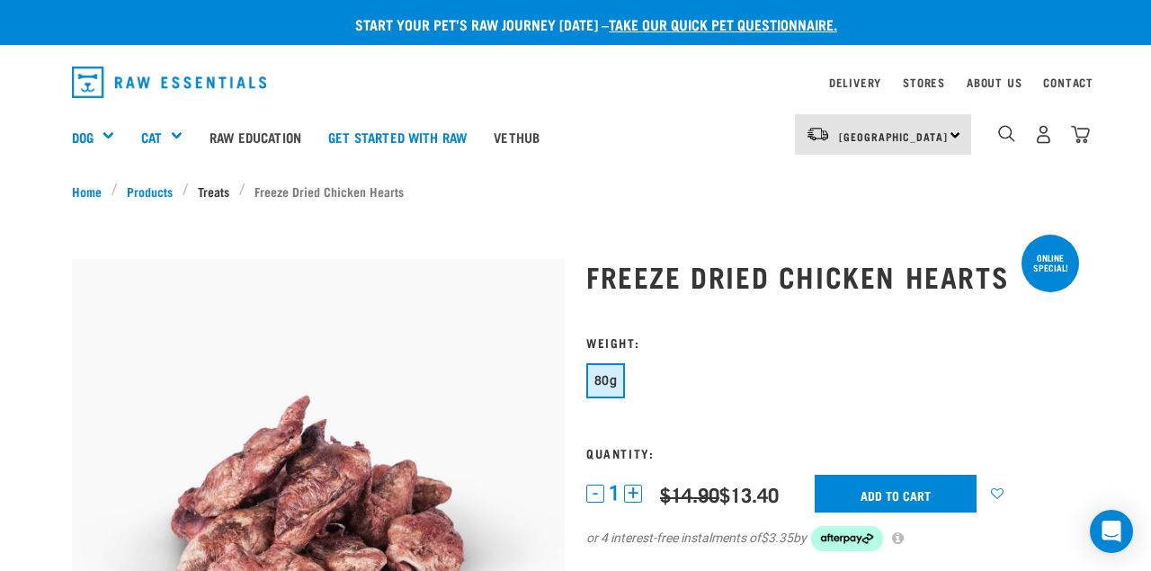
click at [213, 189] on link "Treats" at bounding box center [214, 191] width 50 height 19
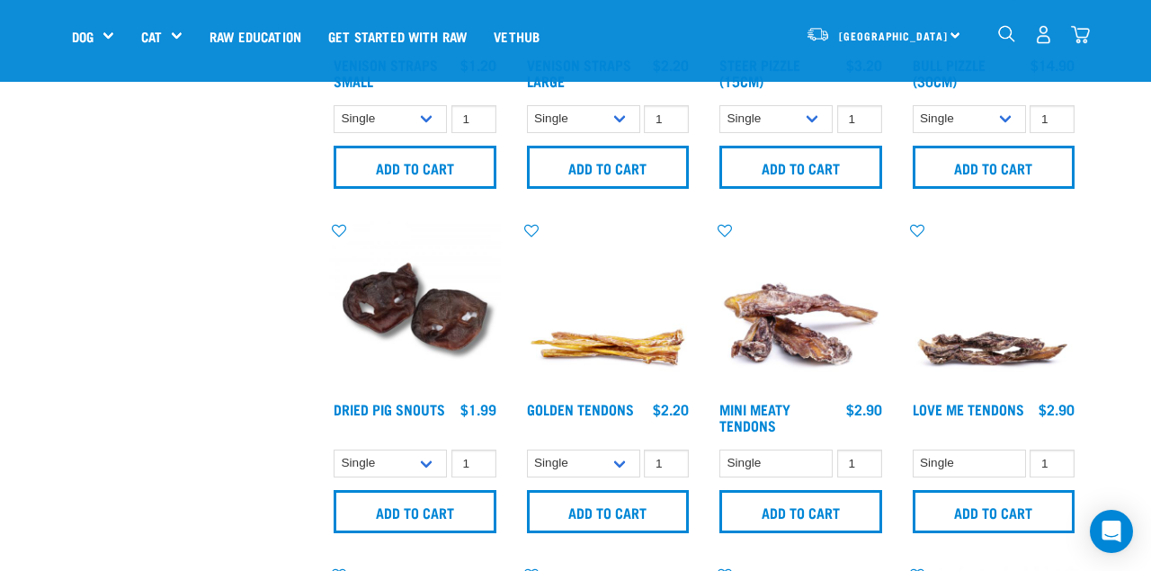
scroll to position [599, 0]
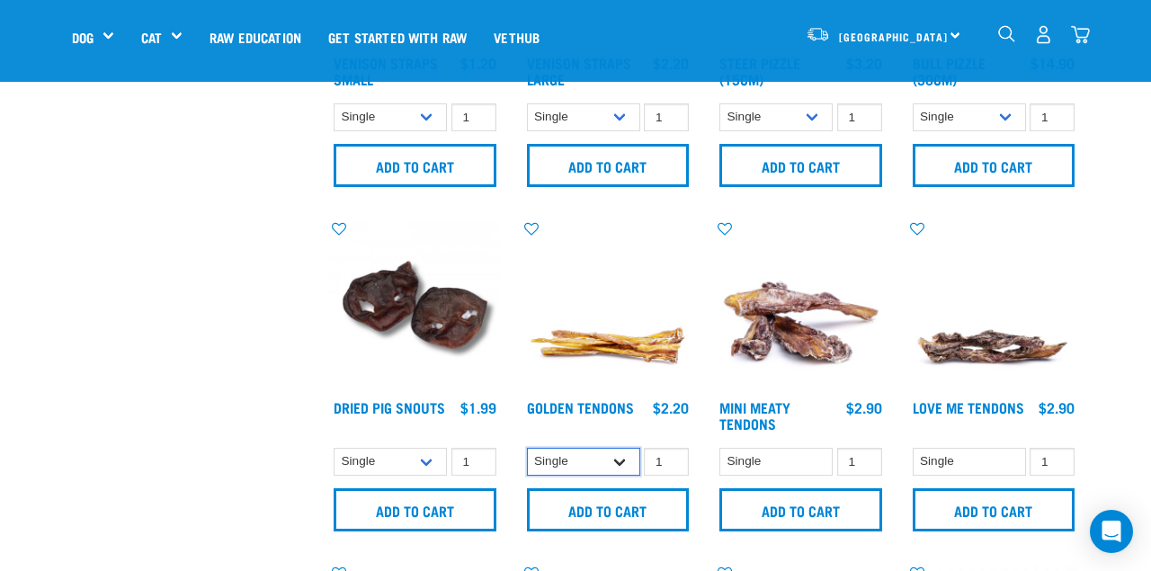
click at [624, 468] on select "Single 10 per pack 25 per pack" at bounding box center [583, 462] width 113 height 28
select select "682012"
click at [527, 448] on select "Single 10 per pack 25 per pack" at bounding box center [583, 462] width 113 height 28
click at [600, 403] on link "Golden Tendons" at bounding box center [580, 407] width 107 height 8
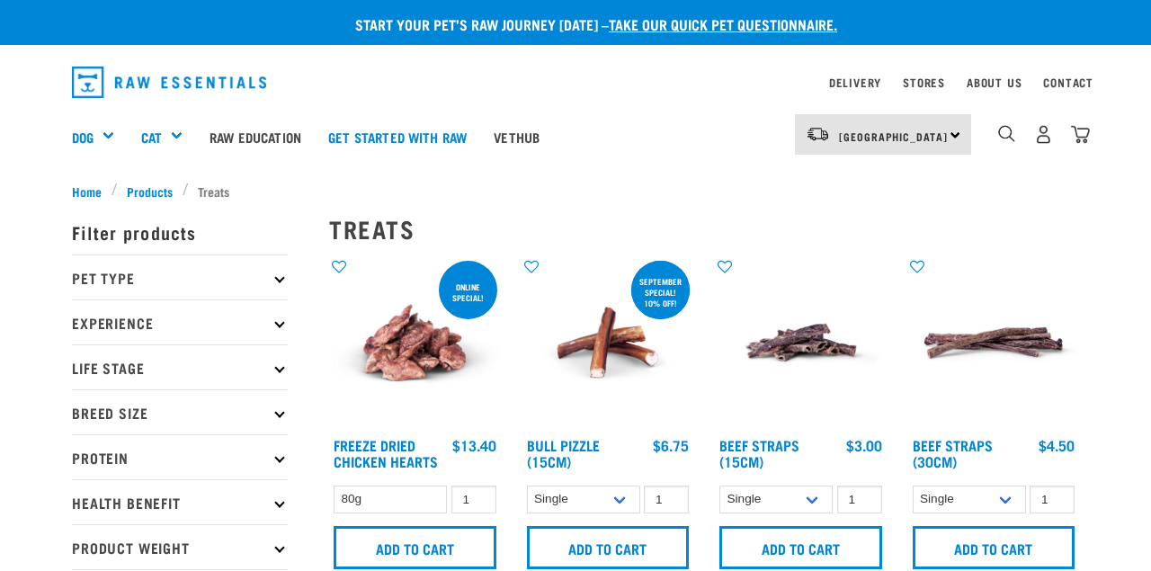
select select "682012"
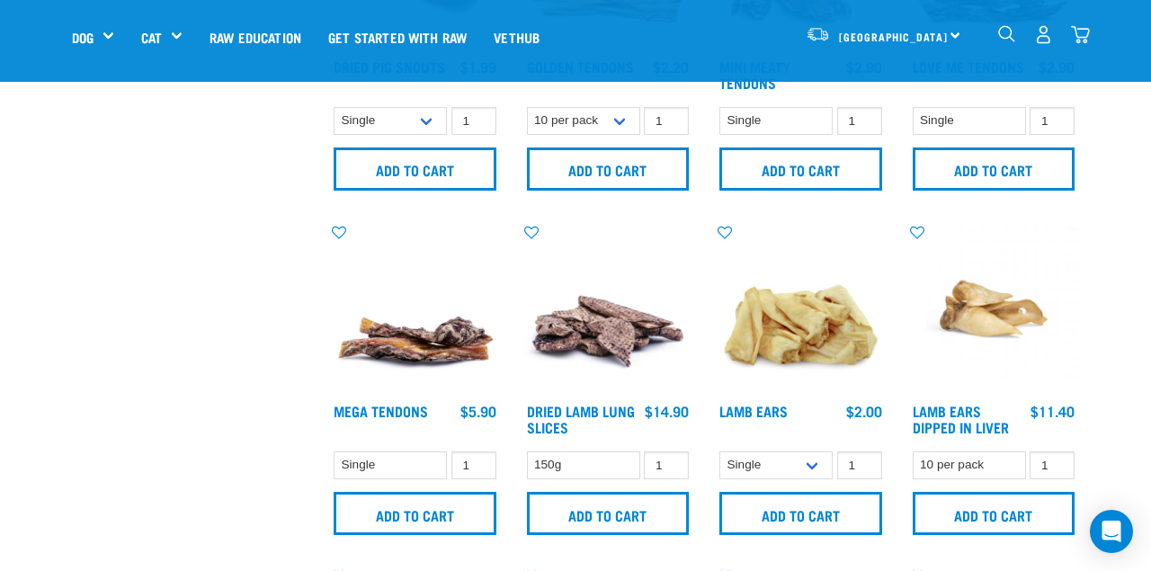
scroll to position [941, 0]
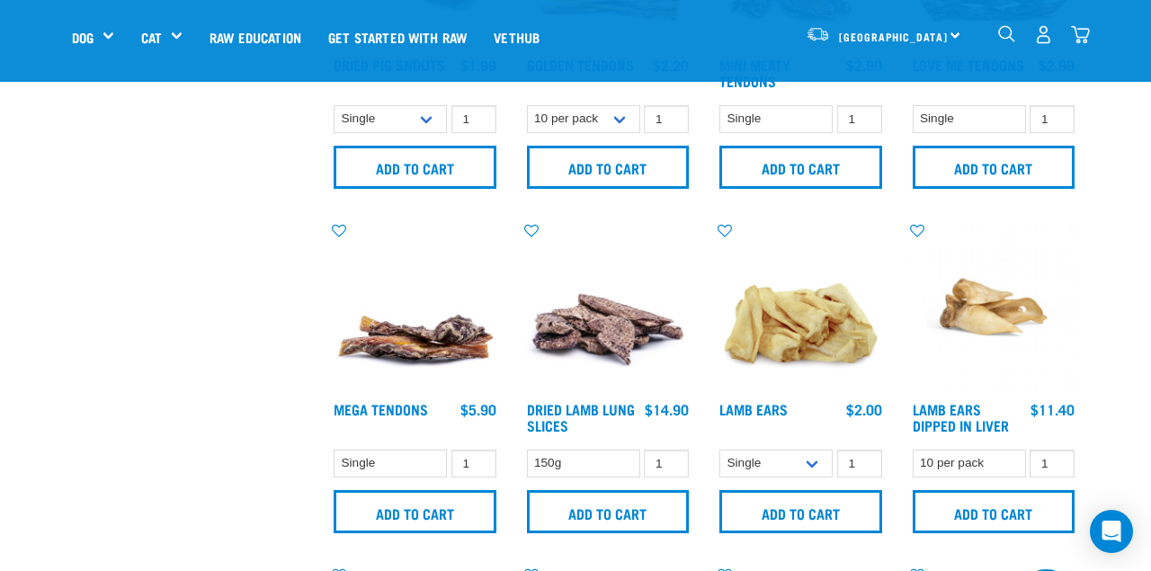
click at [433, 359] on img at bounding box center [415, 307] width 172 height 172
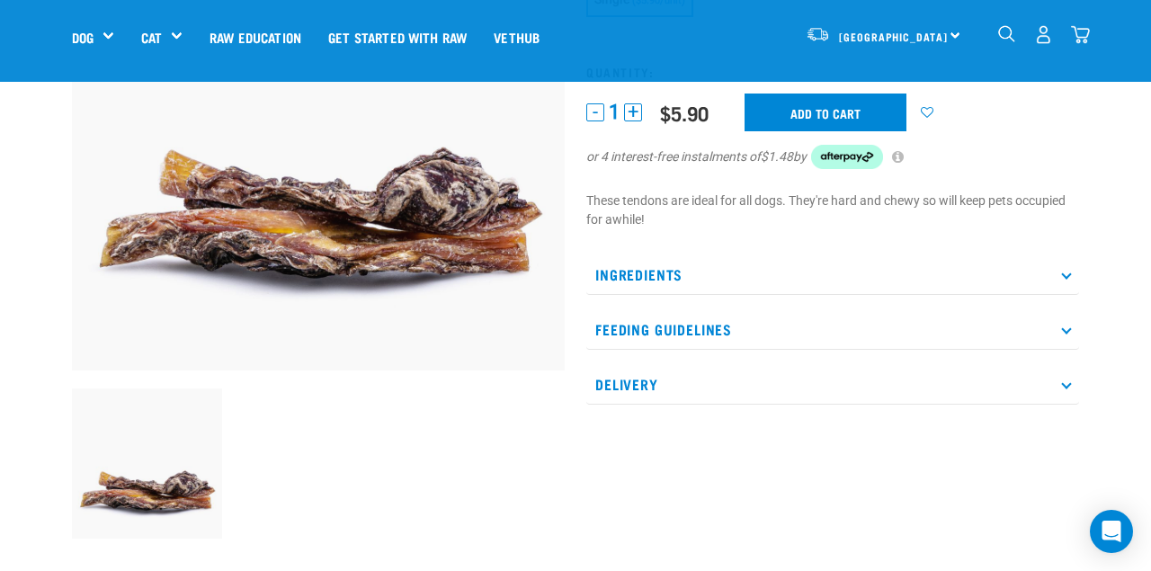
scroll to position [286, 0]
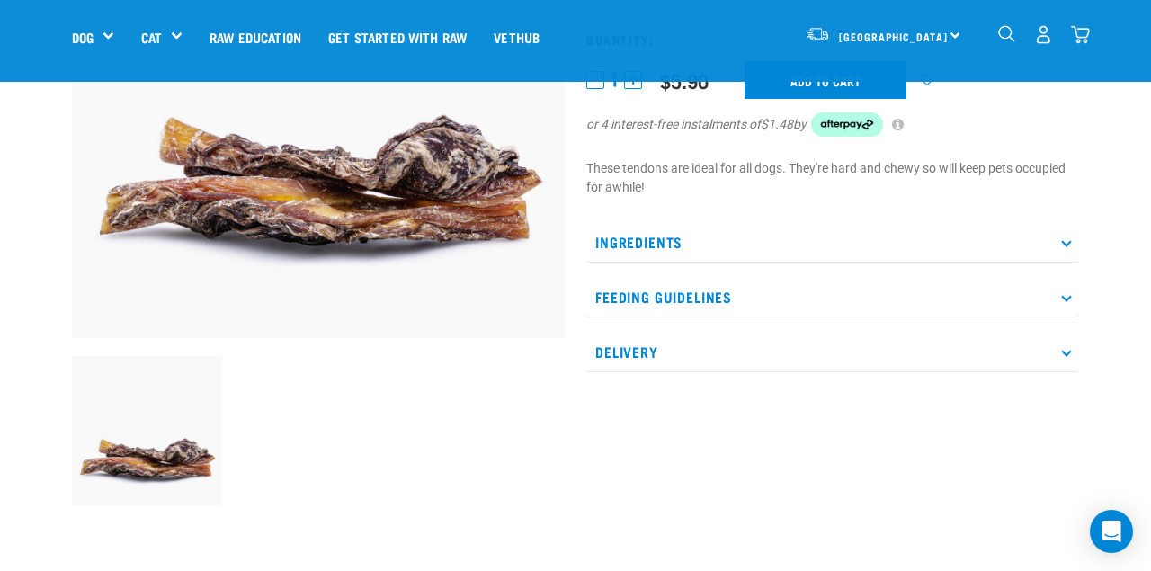
click at [644, 234] on p "Ingredients" at bounding box center [832, 242] width 493 height 40
click at [661, 298] on p "Feeding Guidelines" at bounding box center [832, 297] width 493 height 40
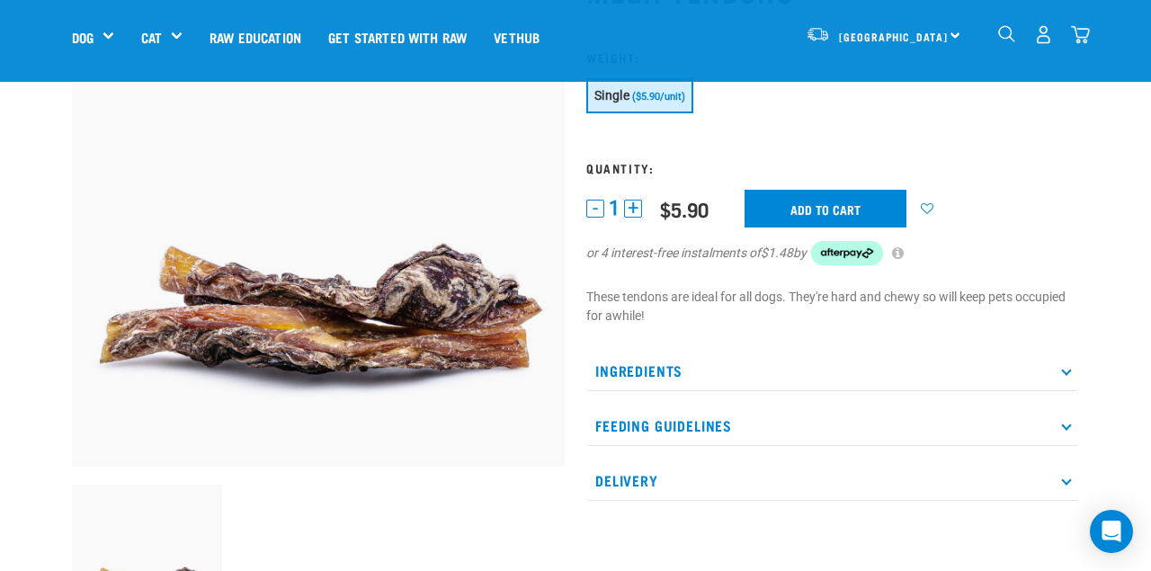
scroll to position [153, 0]
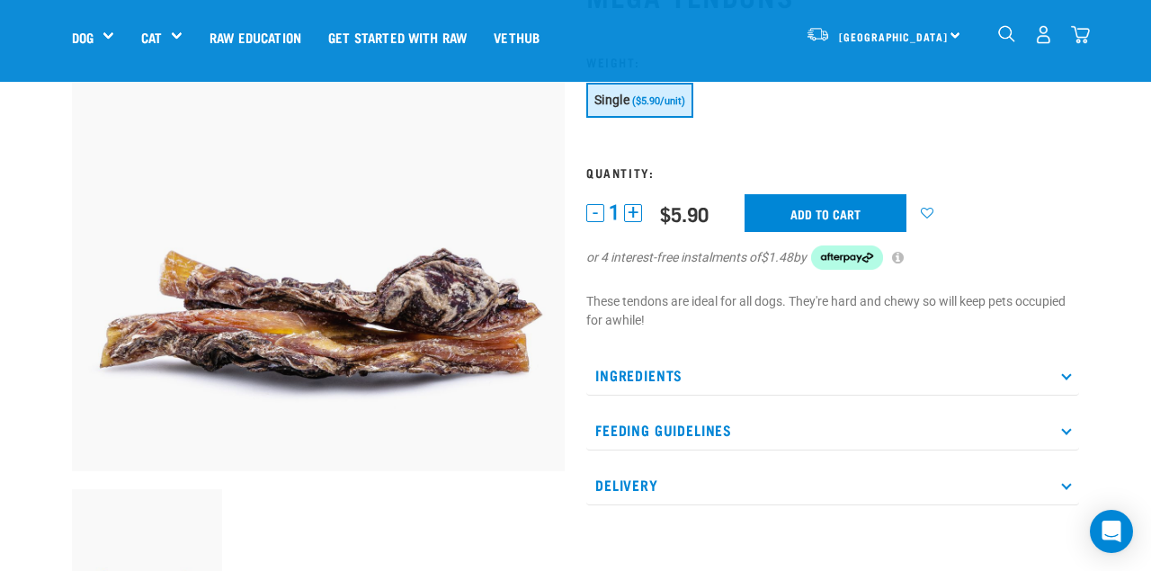
click at [629, 216] on button "+" at bounding box center [633, 213] width 18 height 18
click at [792, 226] on input "Add to cart" at bounding box center [825, 213] width 162 height 38
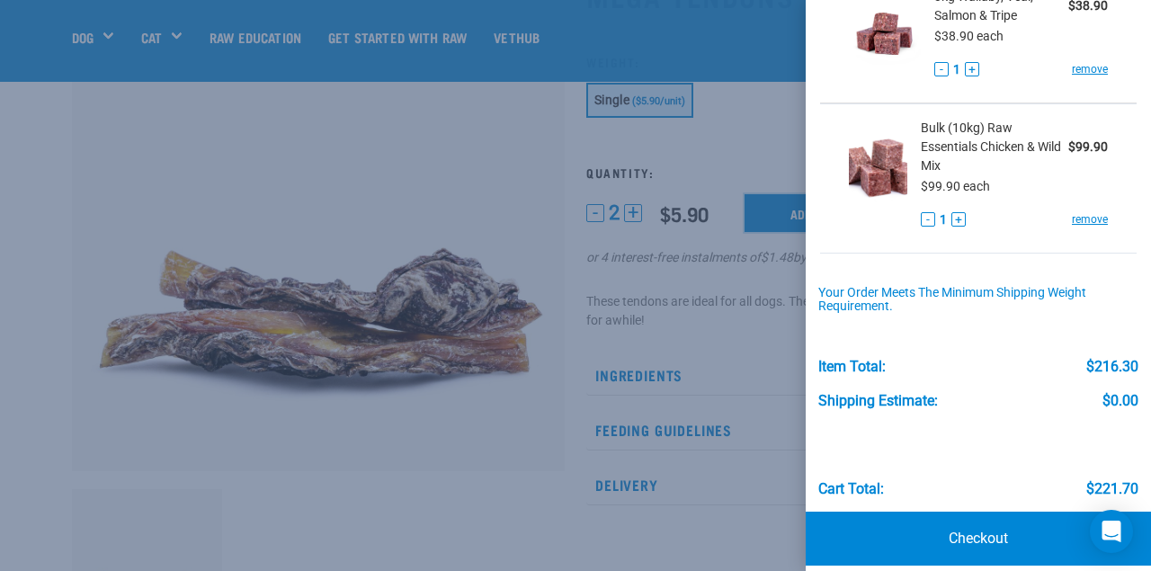
scroll to position [816, 0]
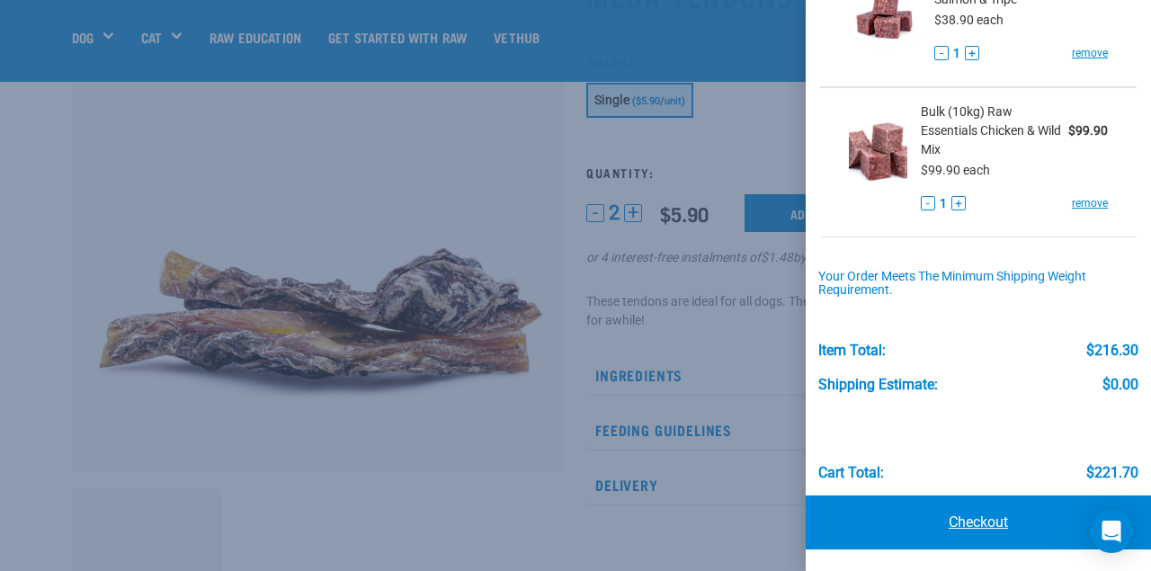
click at [930, 536] on link "Checkout" at bounding box center [977, 522] width 345 height 54
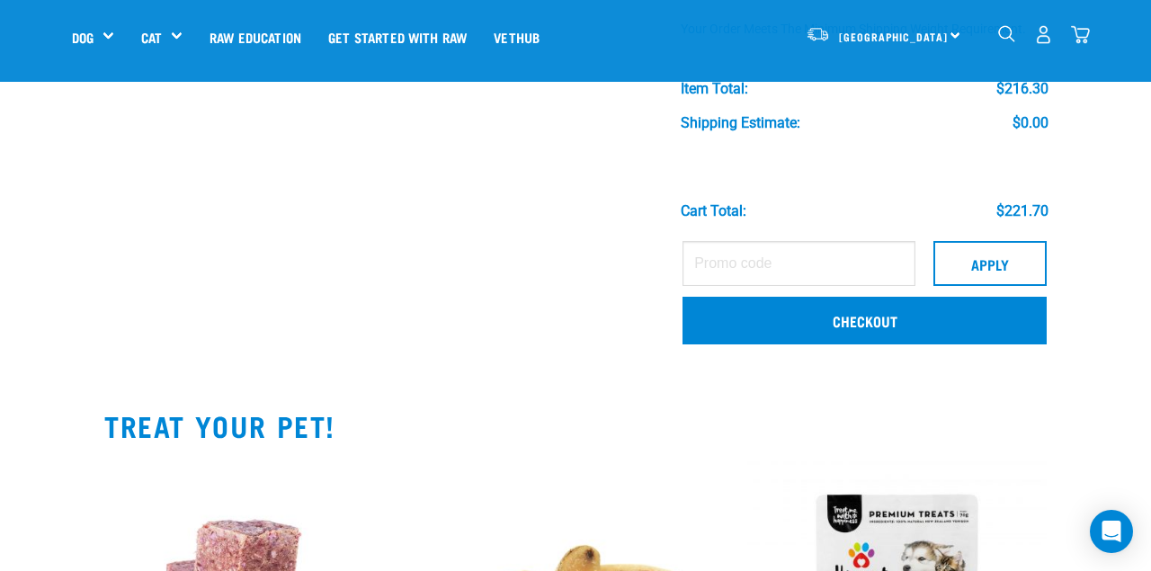
scroll to position [1015, 0]
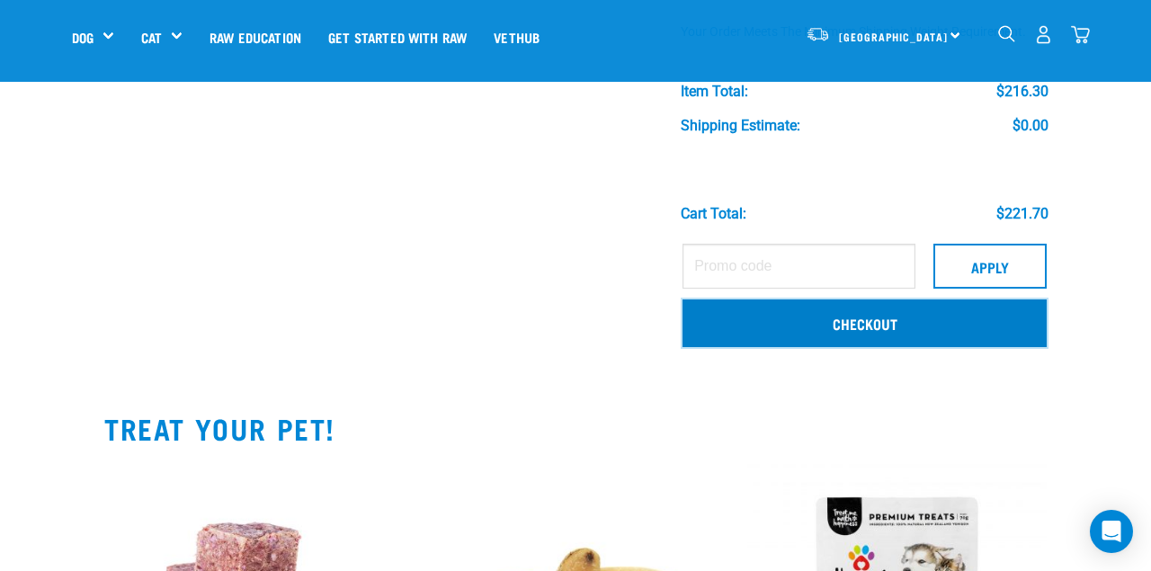
click at [859, 334] on link "Checkout" at bounding box center [864, 322] width 364 height 47
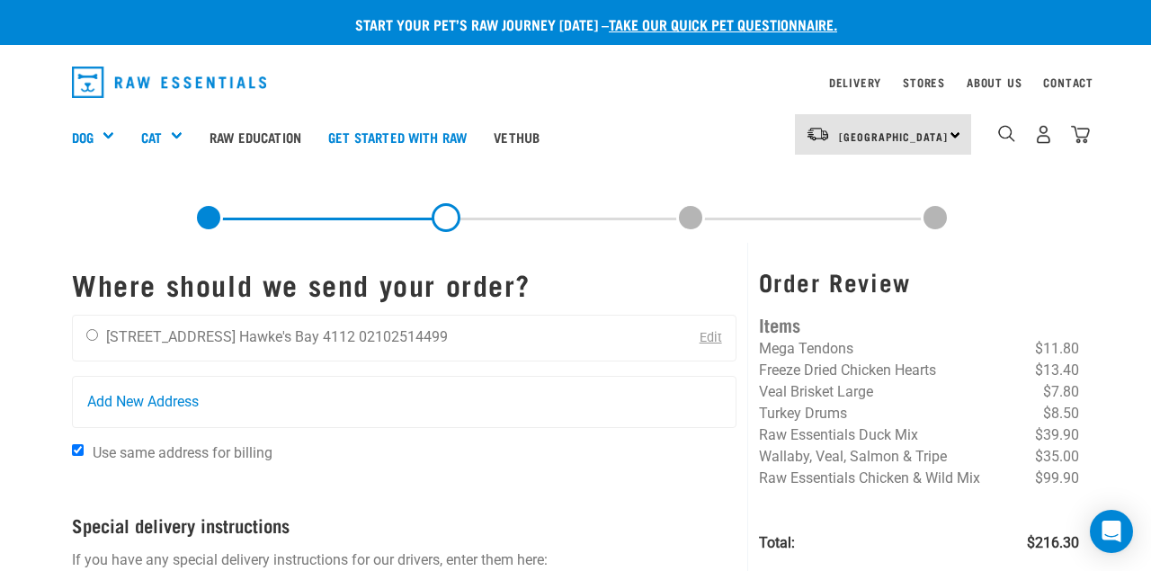
click at [712, 338] on link "Edit" at bounding box center [710, 337] width 22 height 15
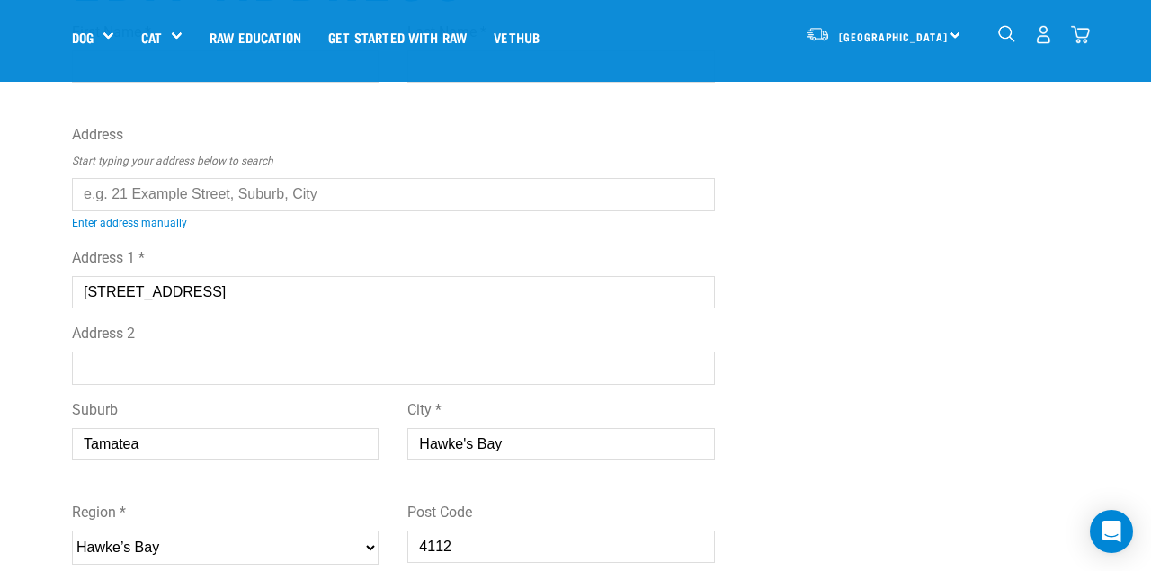
scroll to position [117, 0]
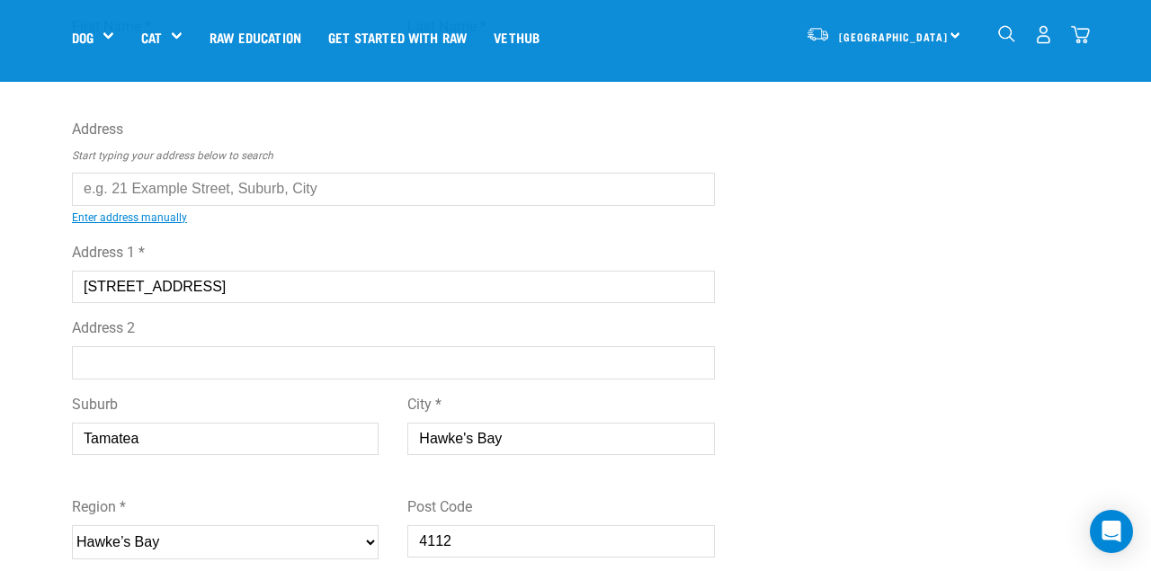
drag, startPoint x: 220, startPoint y: 281, endPoint x: 51, endPoint y: 281, distance: 169.0
click at [51, 281] on div "Start your pet’s raw journey today – take our quick pet questionnaire. Delivery…" at bounding box center [575, 397] width 1151 height 1028
drag, startPoint x: 176, startPoint y: 431, endPoint x: 41, endPoint y: 421, distance: 135.2
click at [41, 422] on div "Start your pet’s raw journey today – take our quick pet questionnaire. Delivery…" at bounding box center [575, 397] width 1151 height 1028
click at [119, 280] on input "Address 1 *" at bounding box center [393, 287] width 643 height 32
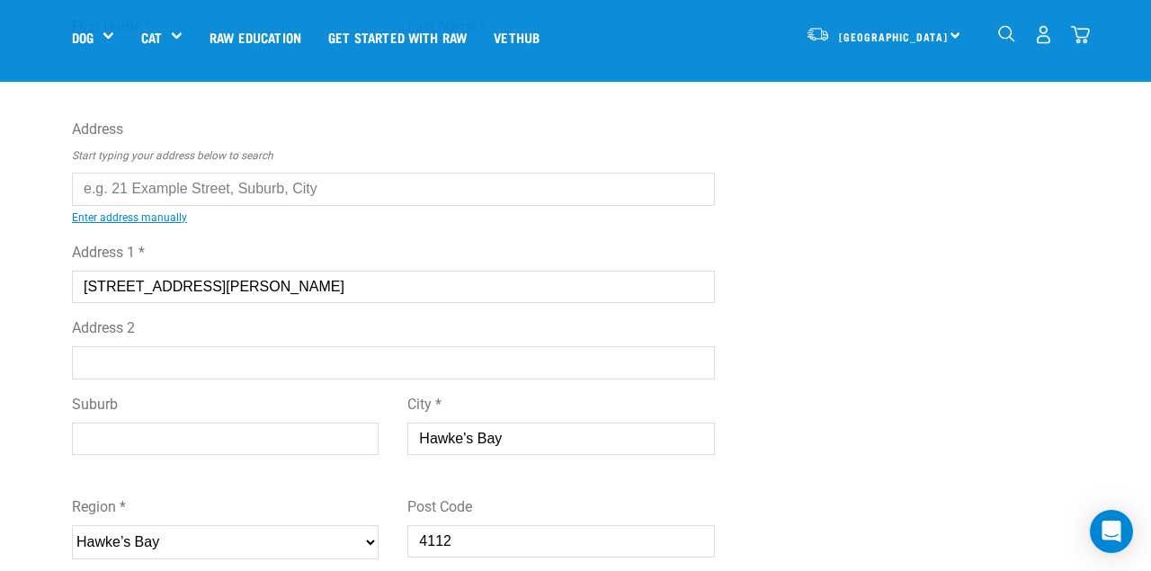
type input "[STREET_ADDRESS][PERSON_NAME]"
click at [114, 443] on input "Suburb" at bounding box center [225, 438] width 307 height 32
type input "Bayview"
click at [510, 536] on input "4112" at bounding box center [560, 541] width 307 height 32
type input "4104"
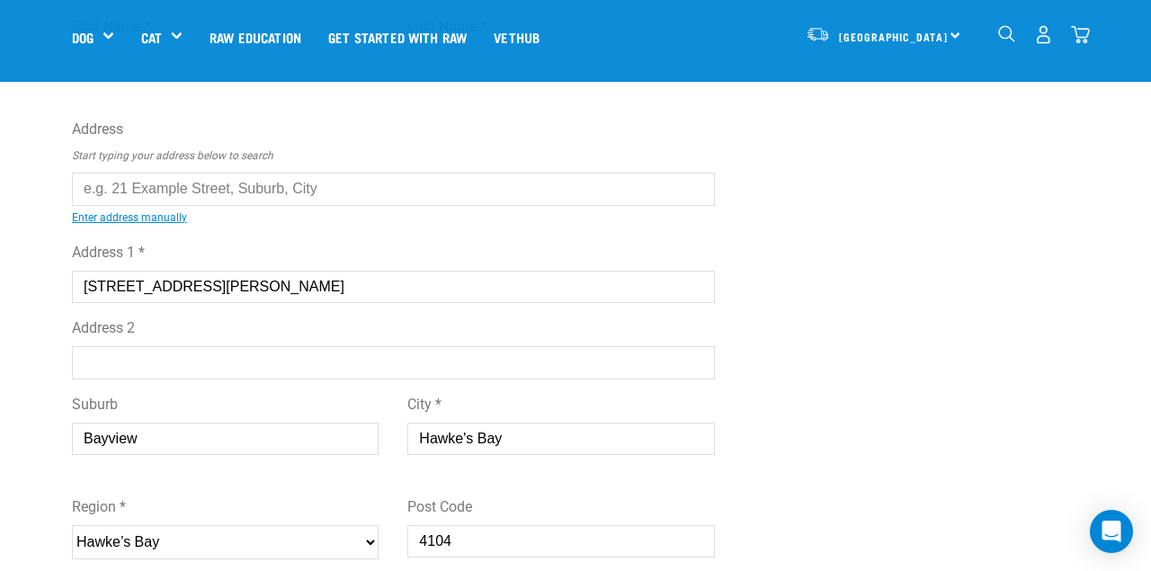
click at [980, 231] on div "Edit Address First Name * Last Name * Address Start typing your address below t…" at bounding box center [576, 424] width 1036 height 974
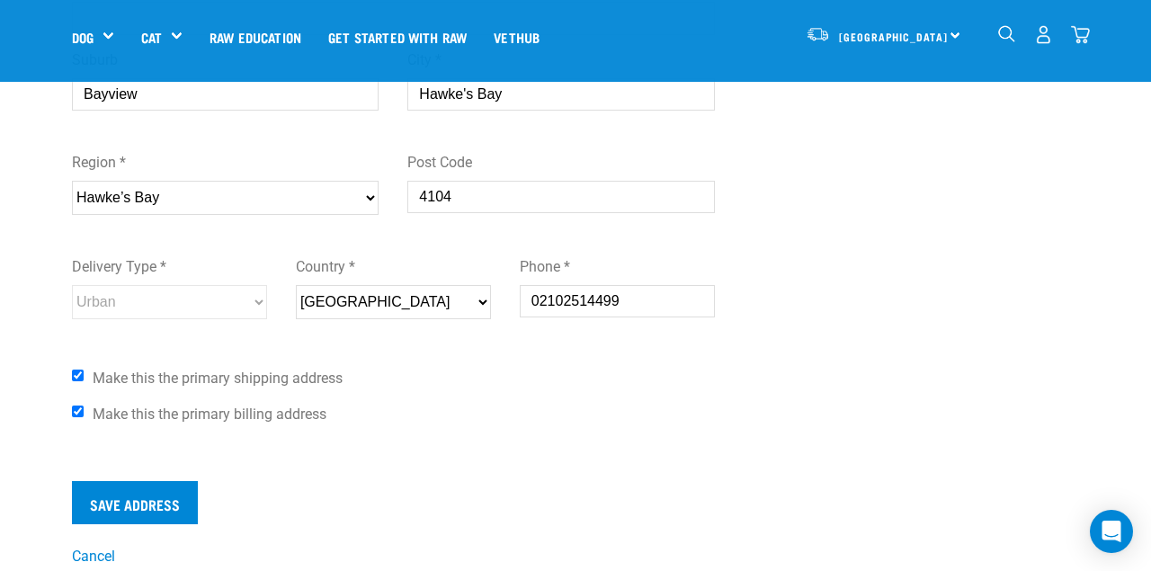
scroll to position [467, 0]
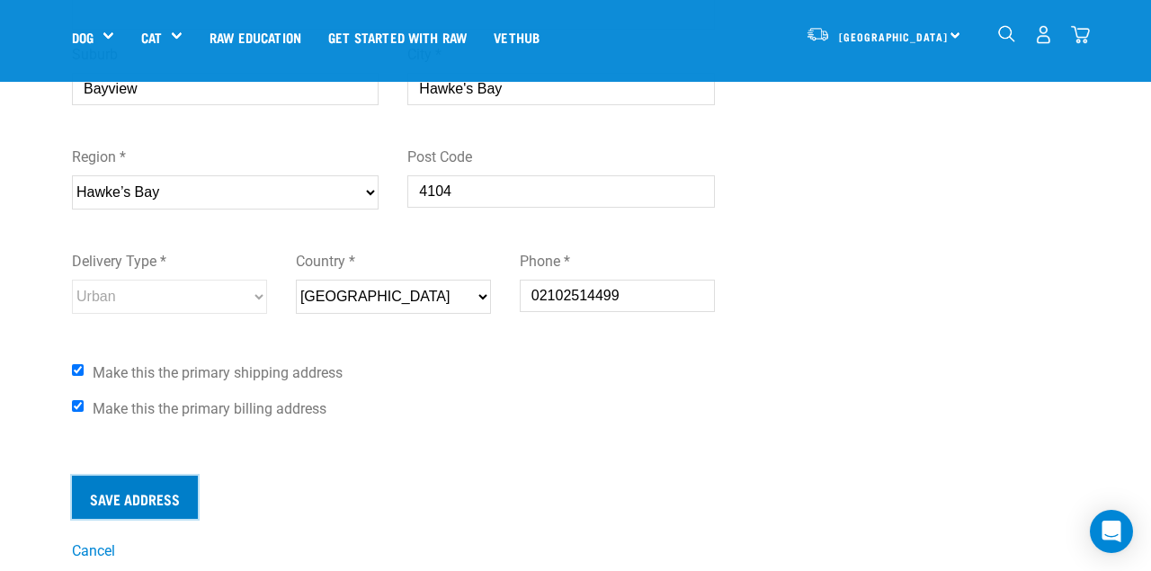
click at [173, 499] on input "Save Address" at bounding box center [135, 497] width 126 height 43
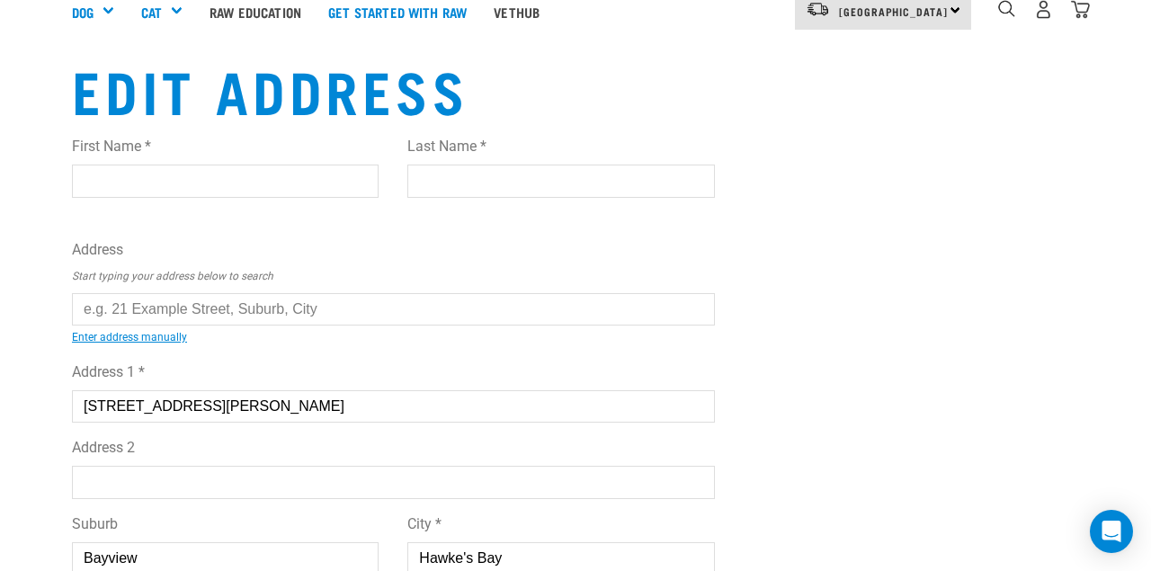
scroll to position [0, 0]
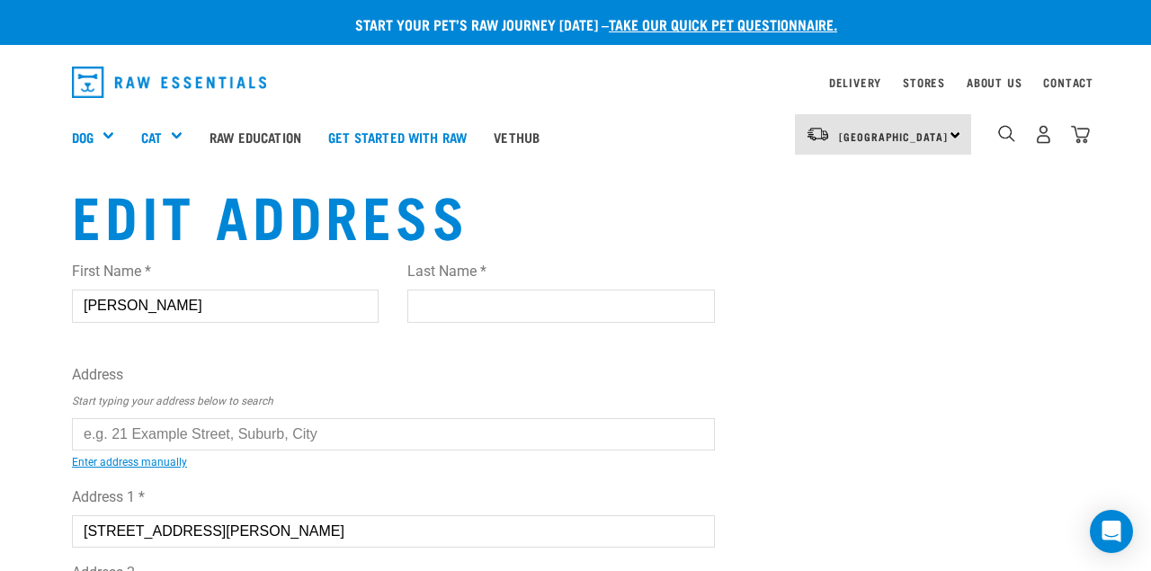
type input "Sam"
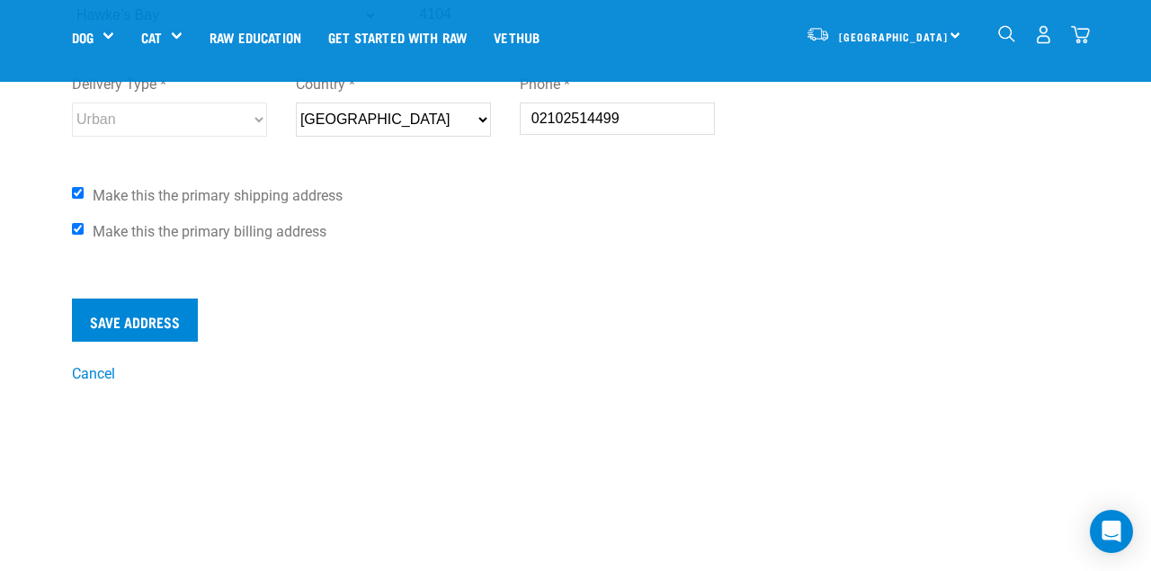
scroll to position [647, 0]
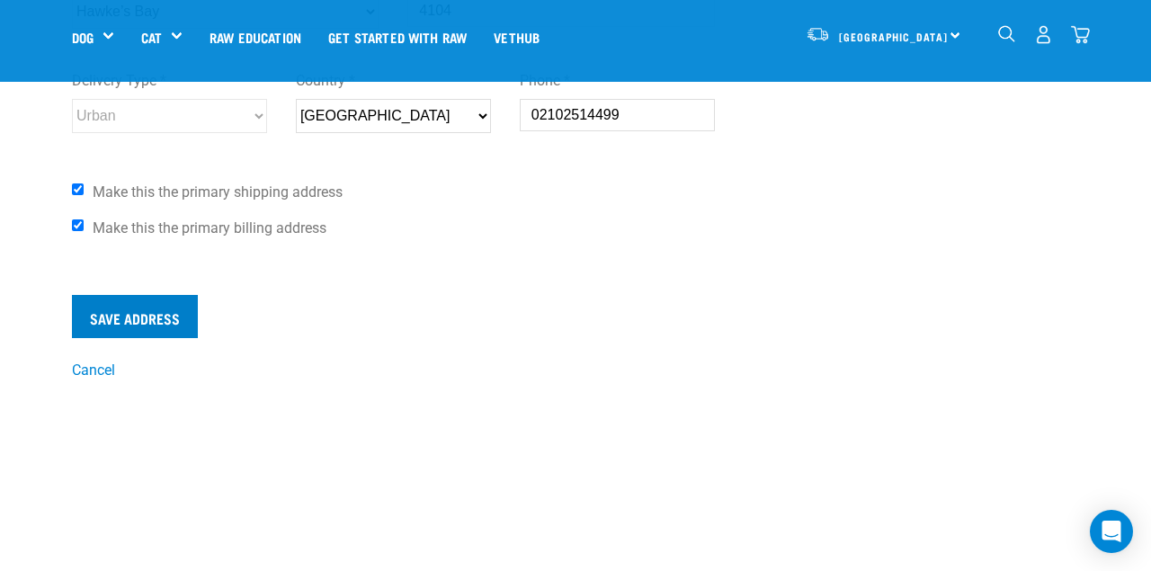
type input "Eveleigh-Wheatley"
click at [147, 333] on input "Save Address" at bounding box center [135, 316] width 126 height 43
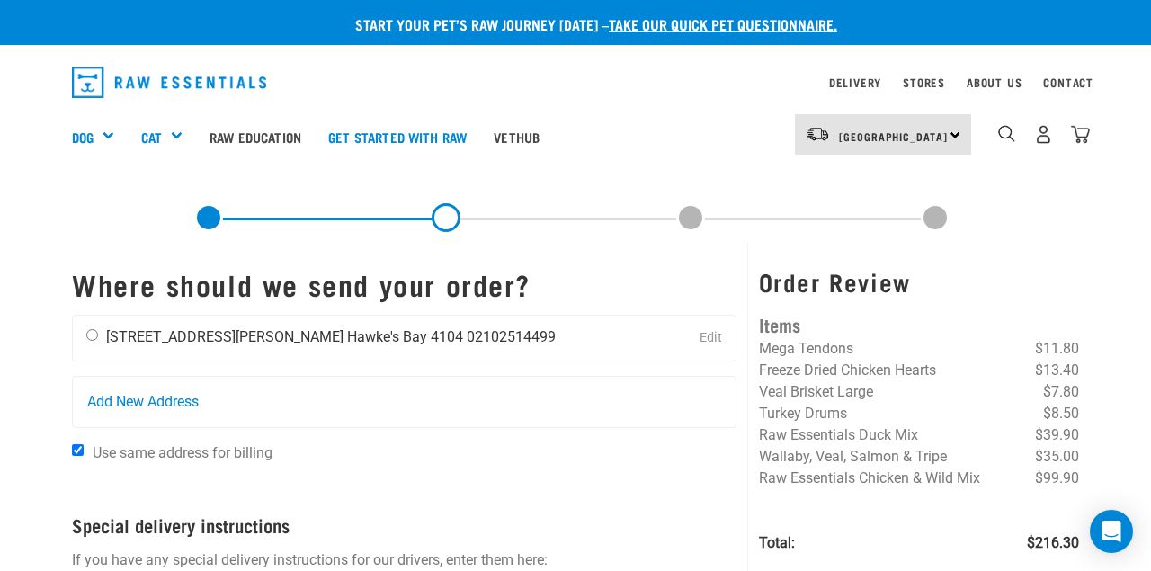
click at [86, 331] on input "radio" at bounding box center [92, 335] width 12 height 12
radio input "true"
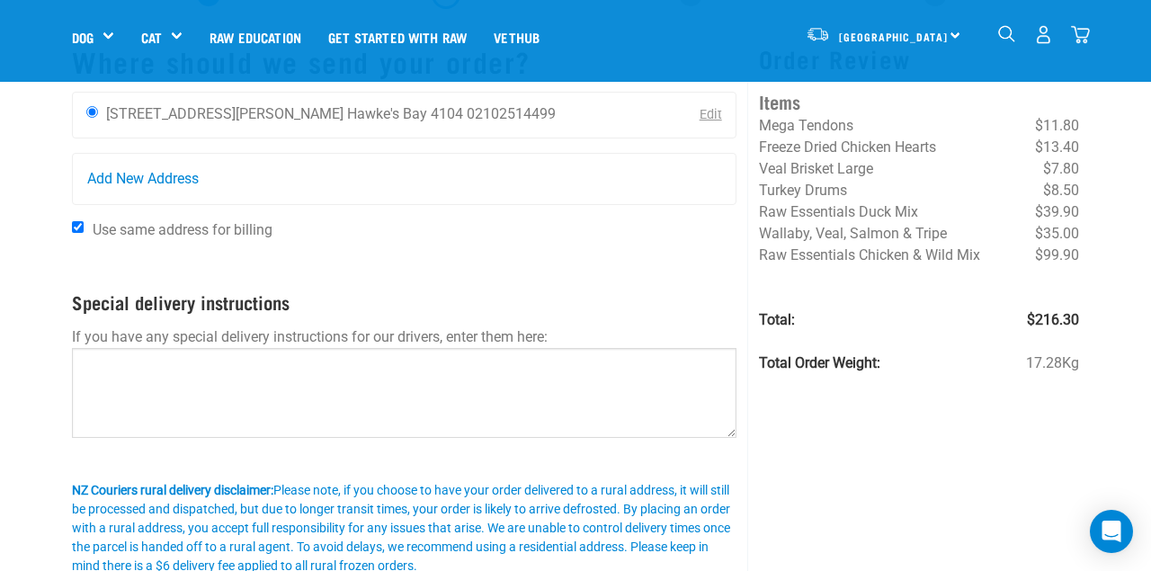
scroll to position [98, 0]
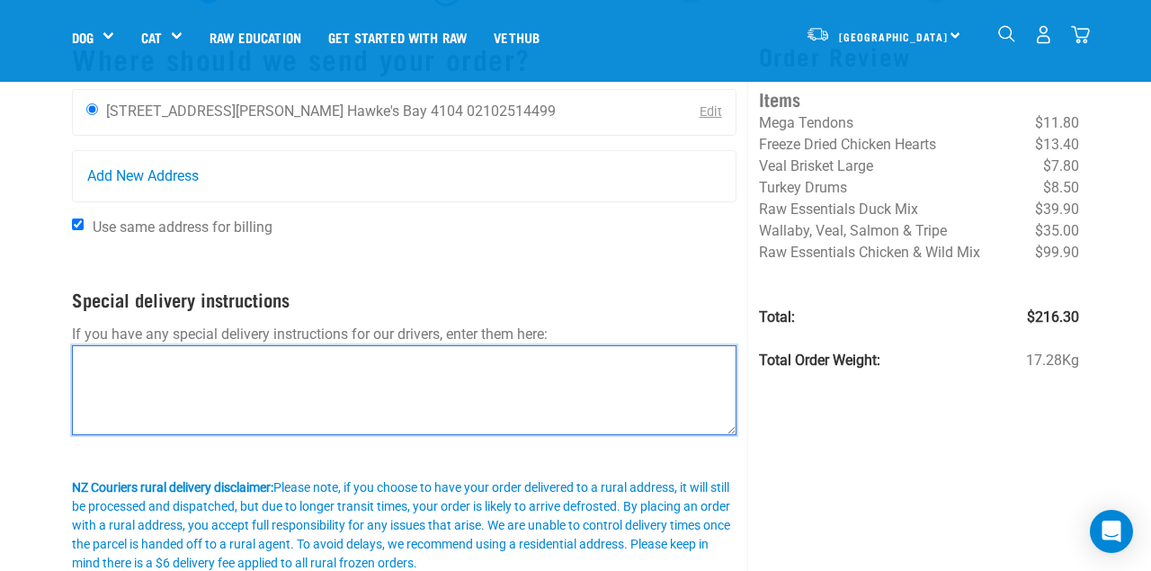
click at [455, 370] on textarea at bounding box center [404, 390] width 664 height 90
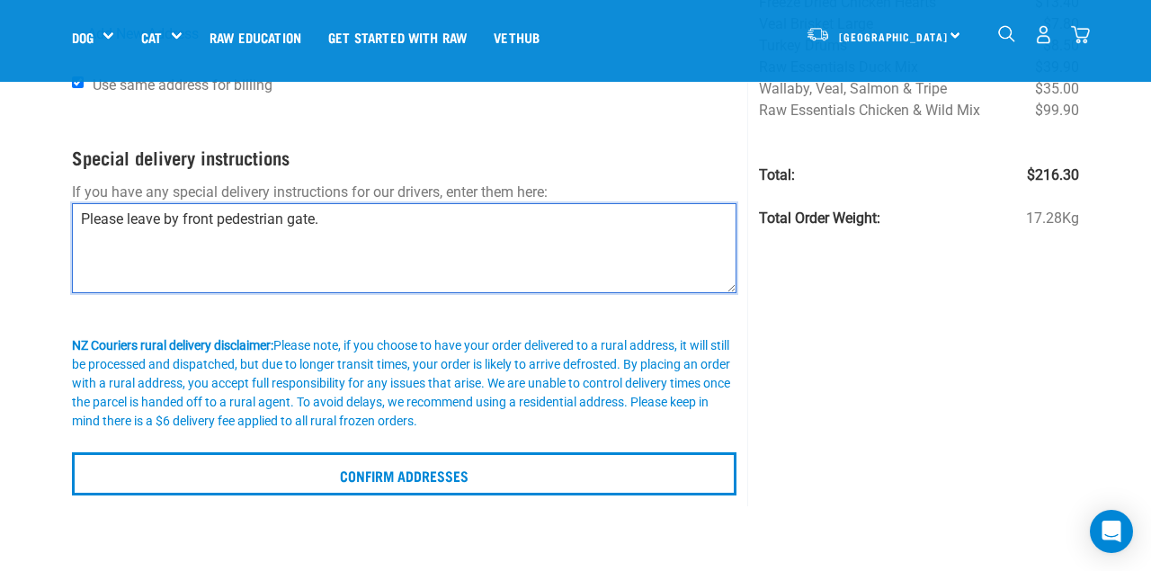
scroll to position [243, 0]
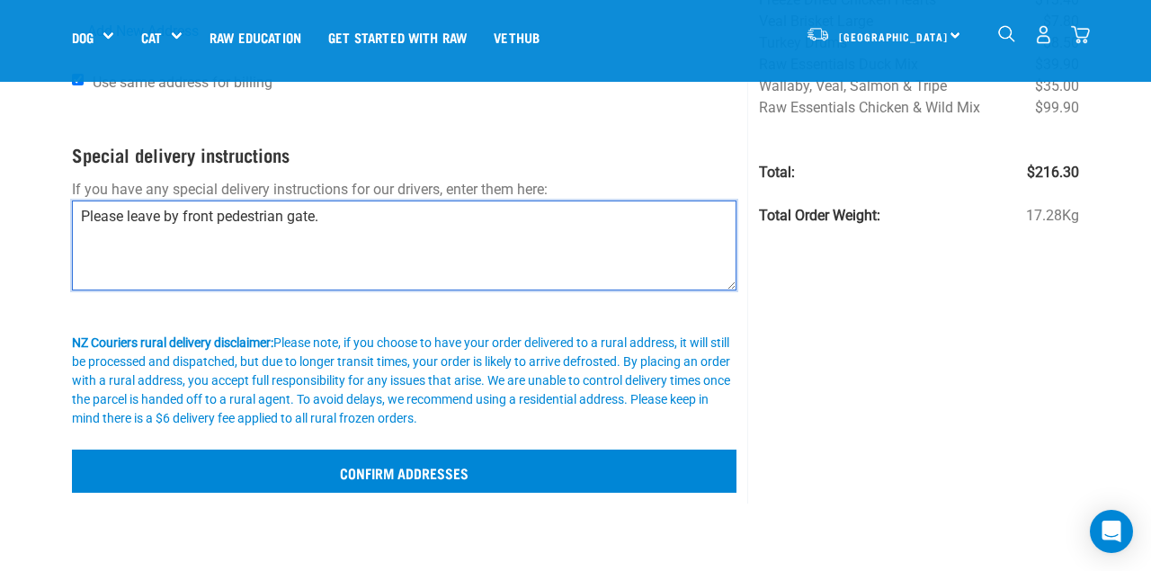
type textarea "Please leave by front pedestrian gate."
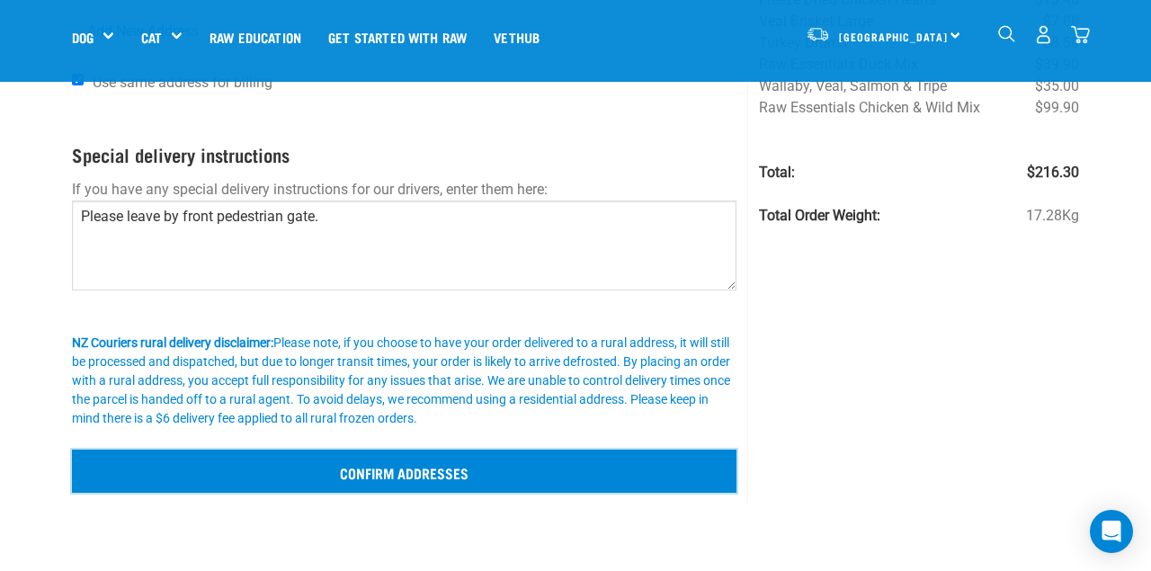
click at [504, 477] on input "Confirm addresses" at bounding box center [404, 470] width 664 height 43
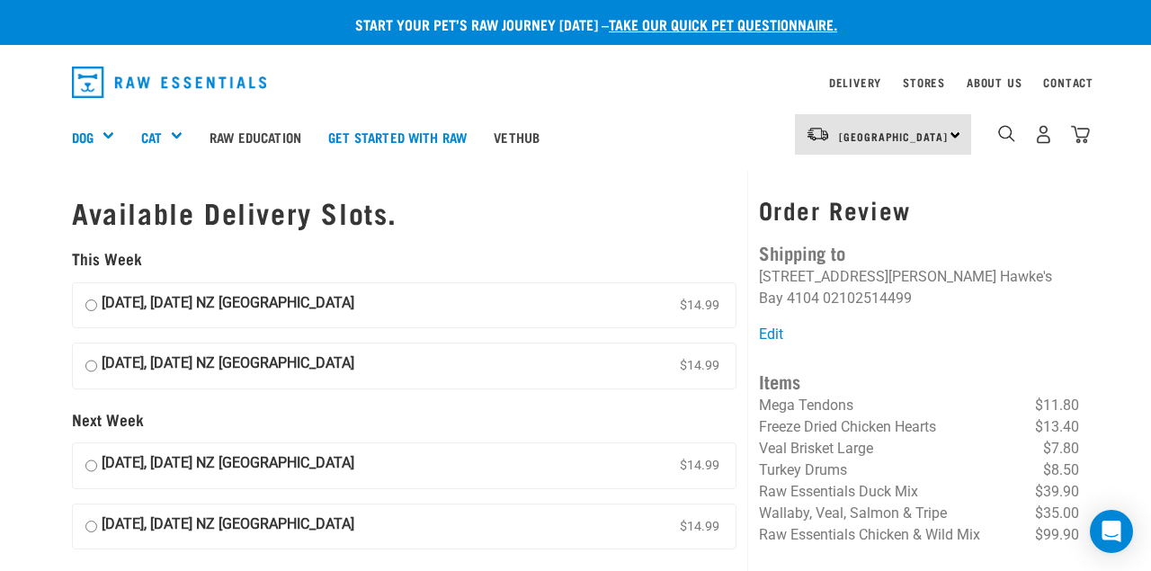
click at [344, 347] on label "26 September, Friday NZ Couriers North Island $14.99" at bounding box center [404, 365] width 662 height 45
click at [97, 352] on input "26 September, Friday NZ Couriers North Island $14.99" at bounding box center [91, 365] width 12 height 27
radio input "true"
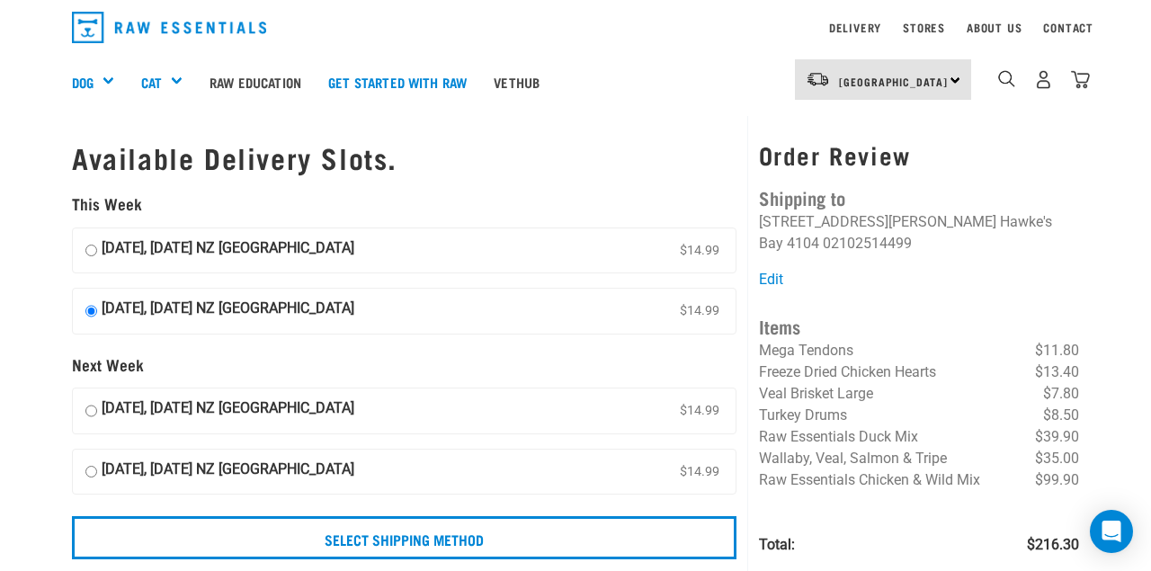
scroll to position [52, 0]
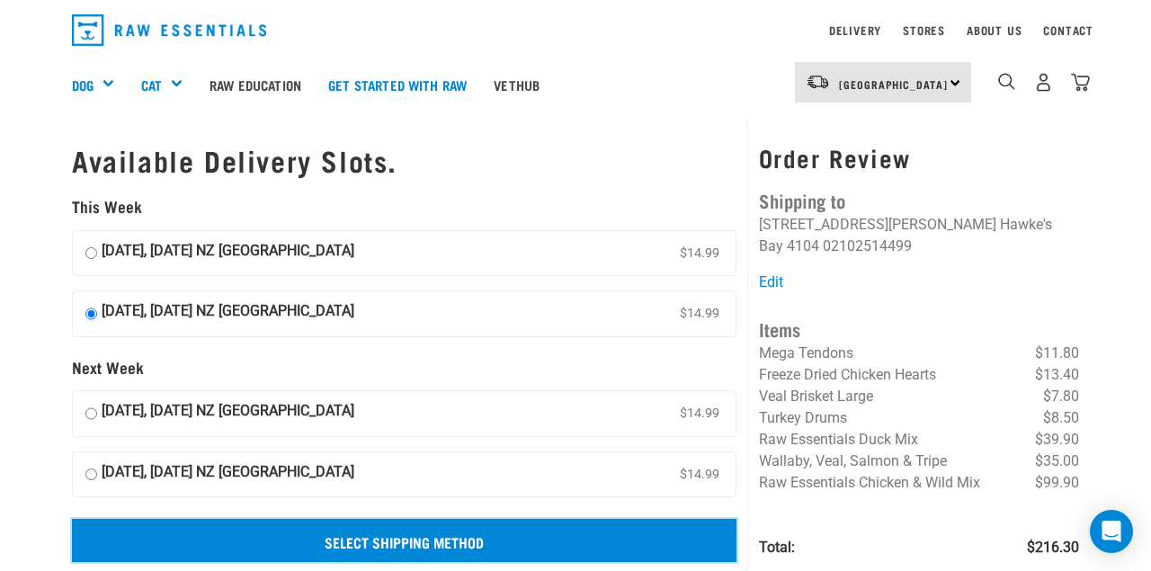
click at [459, 538] on input "Select Shipping Method" at bounding box center [404, 540] width 664 height 43
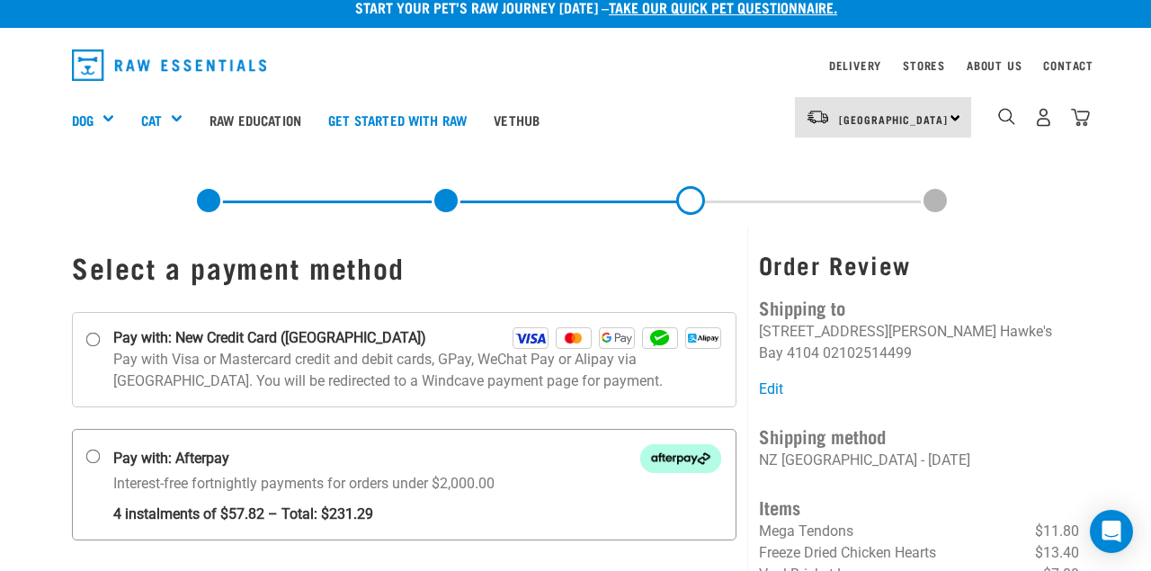
scroll to position [12, 0]
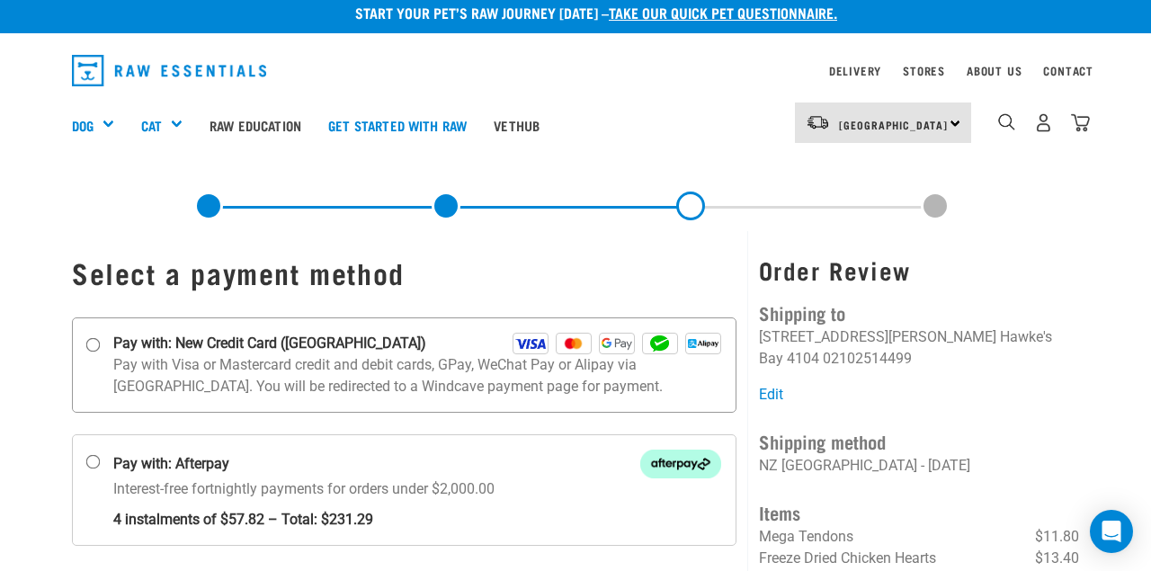
click at [93, 342] on input "Pay with: New Credit Card ([GEOGRAPHIC_DATA])" at bounding box center [93, 344] width 14 height 14
radio input "true"
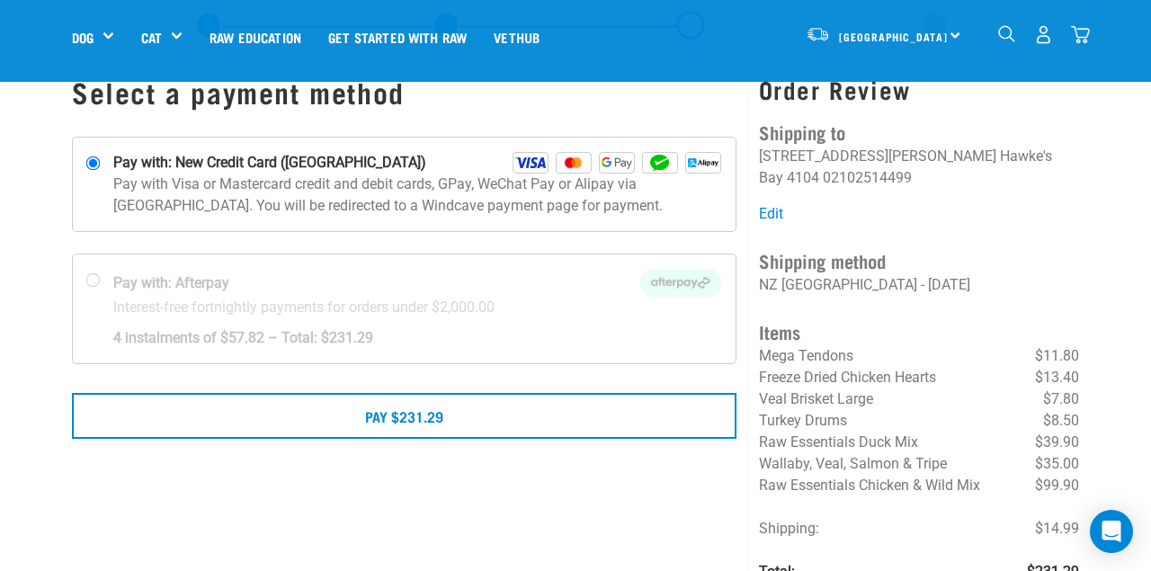
scroll to position [55, 0]
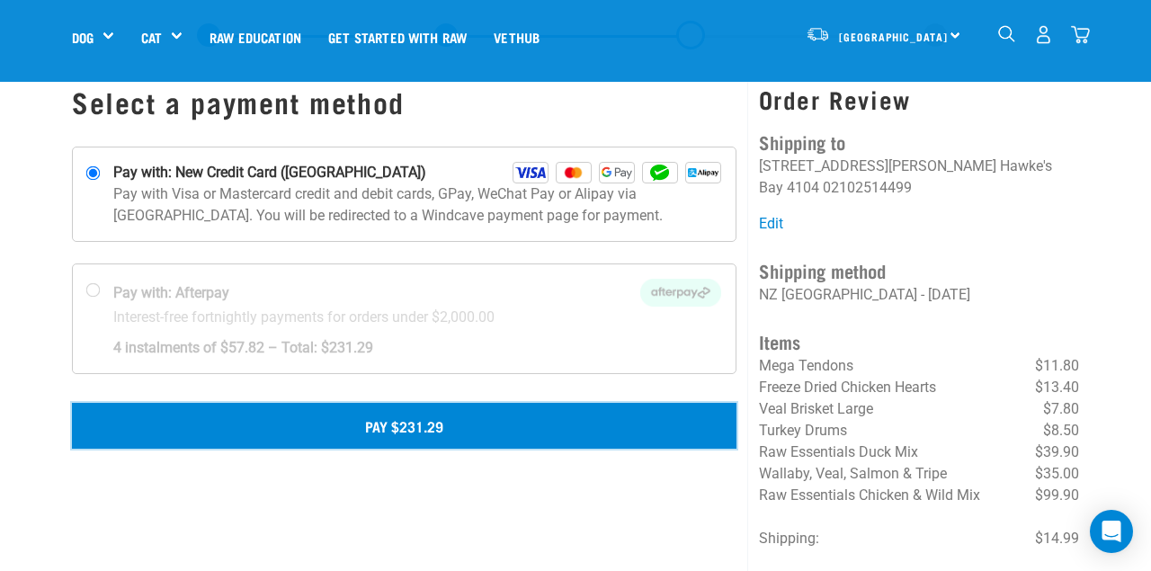
click at [410, 442] on button "Pay $231.29" at bounding box center [404, 425] width 664 height 45
